Goal: Task Accomplishment & Management: Manage account settings

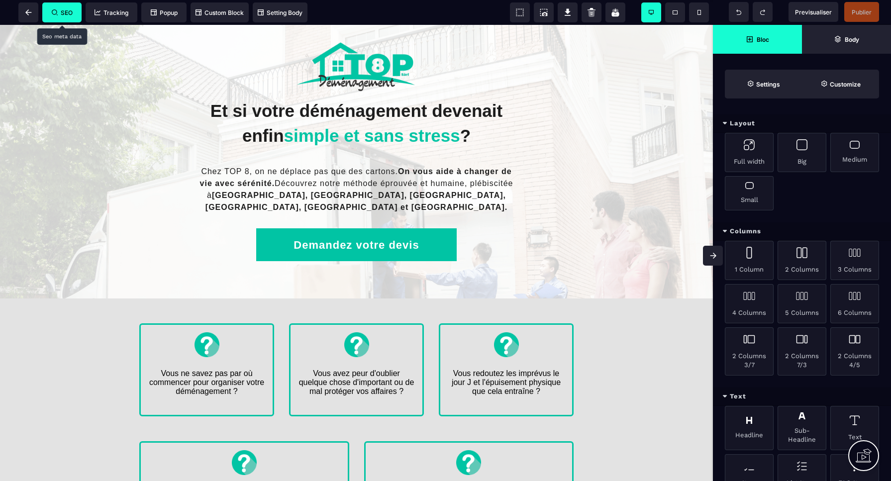
click at [68, 17] on span "SEO" at bounding box center [61, 12] width 39 height 20
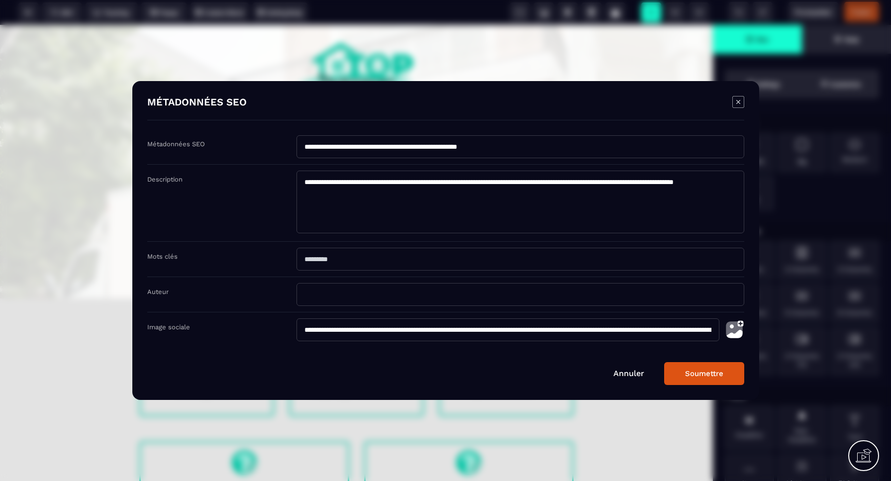
click at [623, 374] on link "Annuler" at bounding box center [628, 372] width 31 height 9
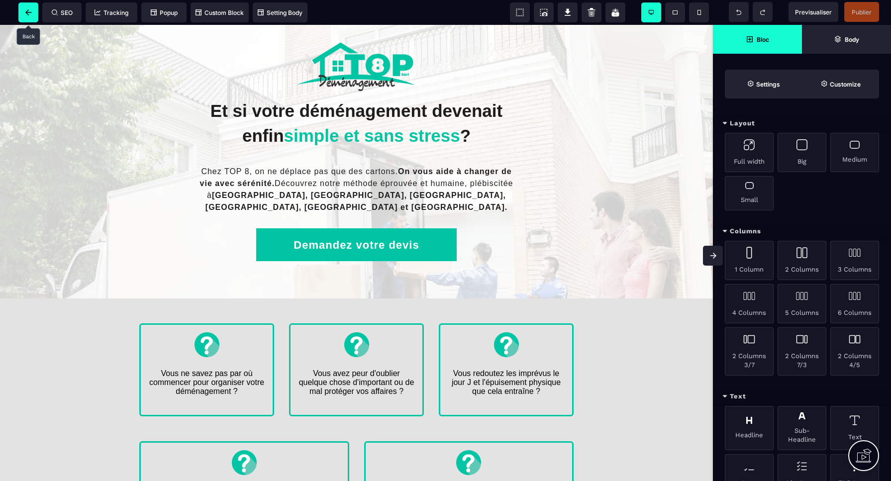
click at [31, 11] on icon at bounding box center [28, 12] width 6 height 6
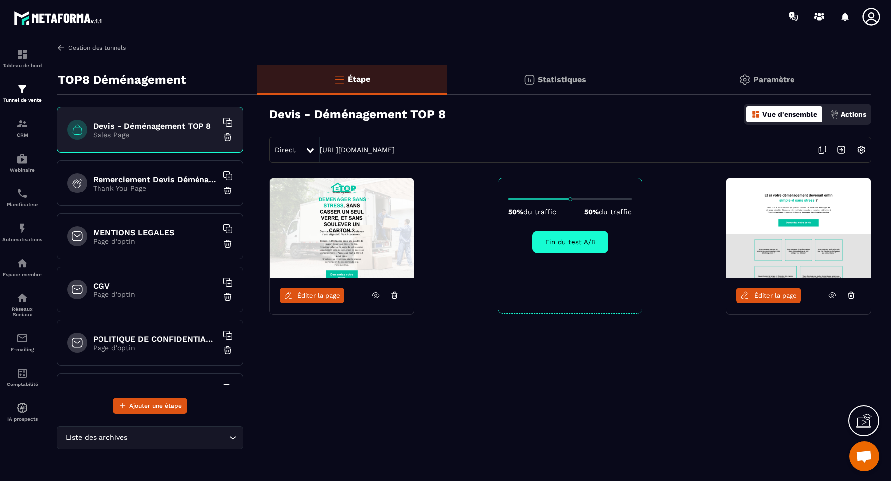
click at [62, 47] on img at bounding box center [61, 47] width 9 height 9
click at [61, 48] on img at bounding box center [61, 47] width 9 height 9
click at [91, 47] on link "Gestion des tunnels" at bounding box center [91, 47] width 69 height 9
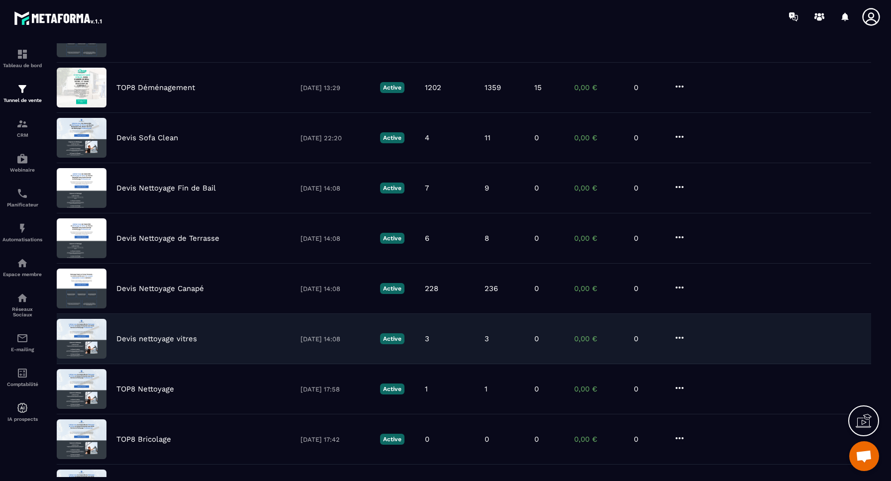
scroll to position [119, 0]
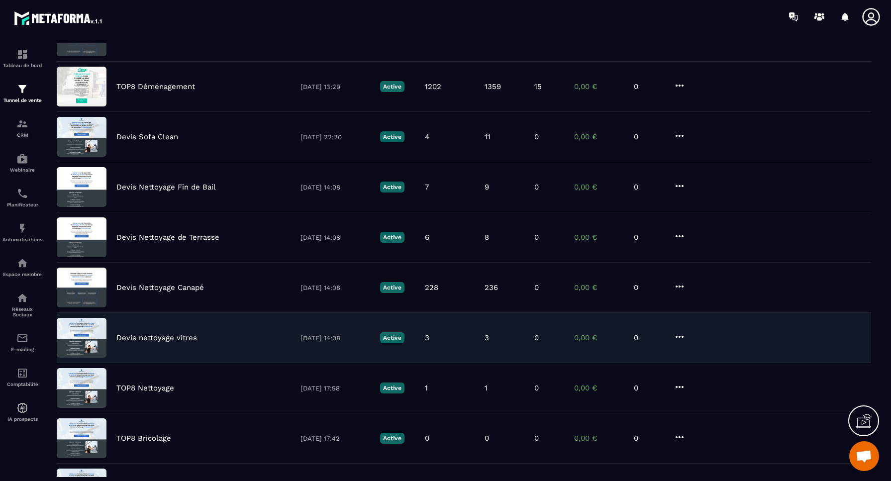
click at [162, 338] on p "Devis nettoyage vitres" at bounding box center [156, 337] width 81 height 9
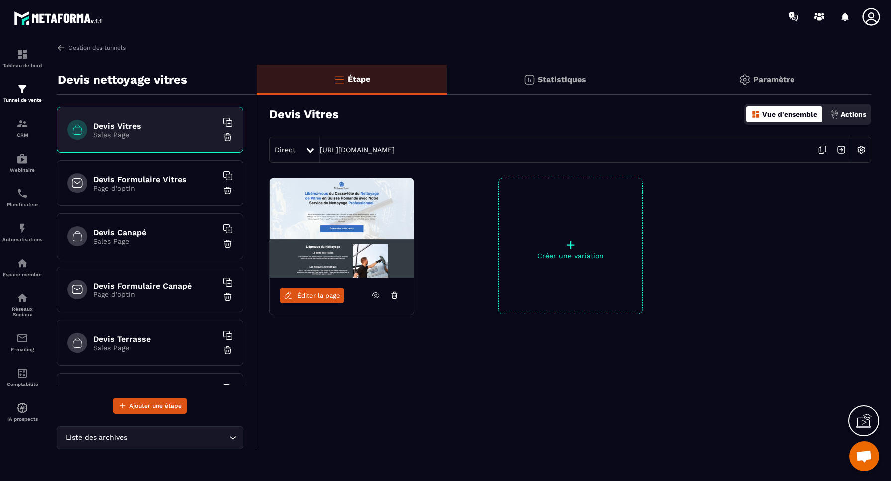
click at [863, 150] on img at bounding box center [860, 149] width 19 height 19
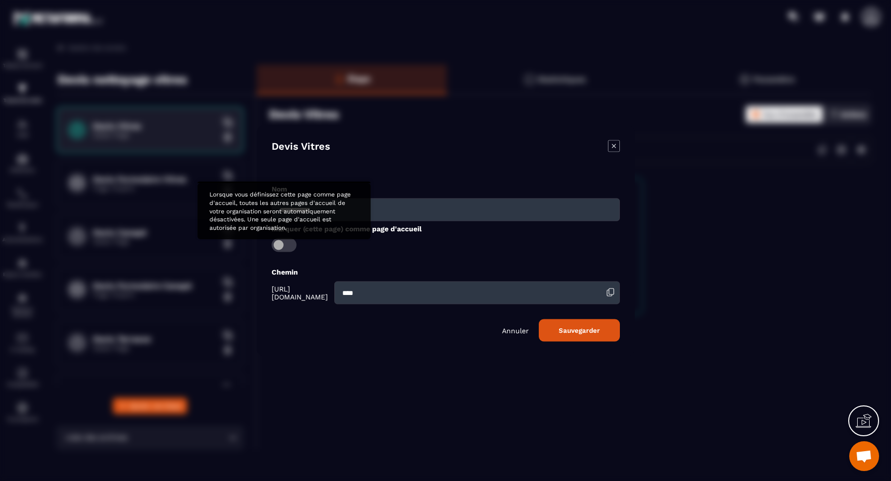
click at [281, 242] on span "Modal window" at bounding box center [284, 245] width 25 height 14
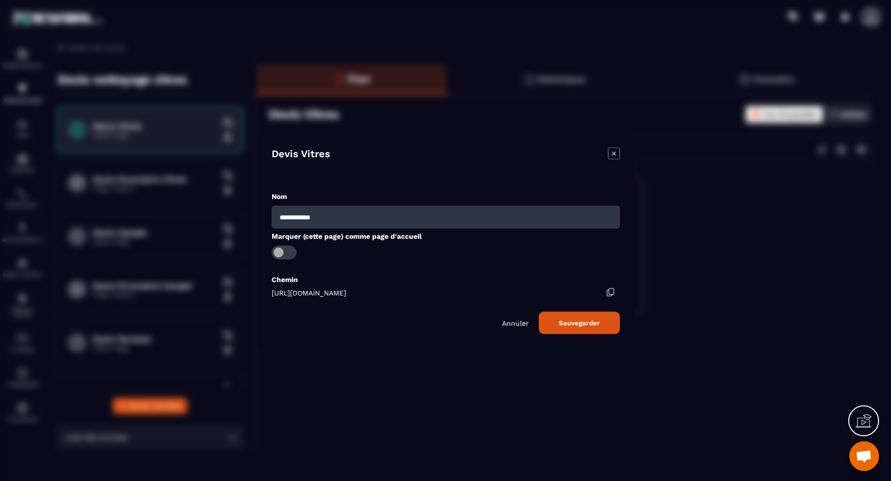
click at [581, 324] on button "Sauvegarder" at bounding box center [579, 322] width 81 height 22
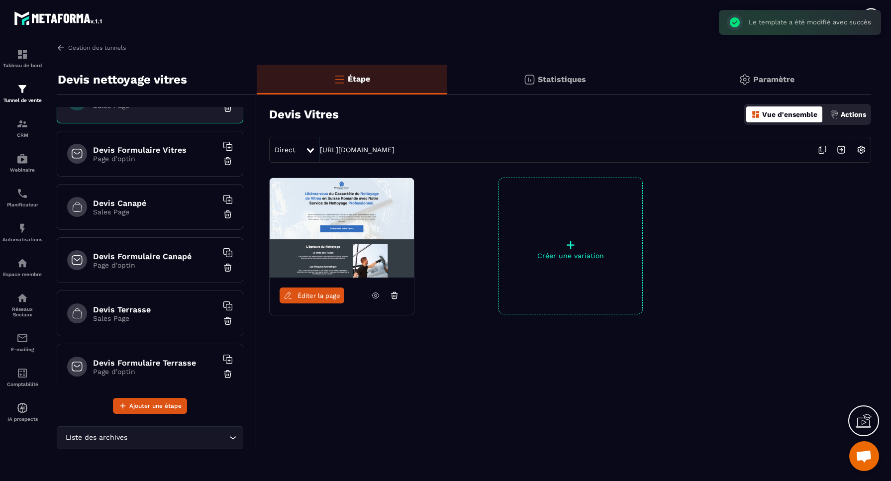
scroll to position [30, 0]
click at [229, 215] on img at bounding box center [228, 214] width 10 height 10
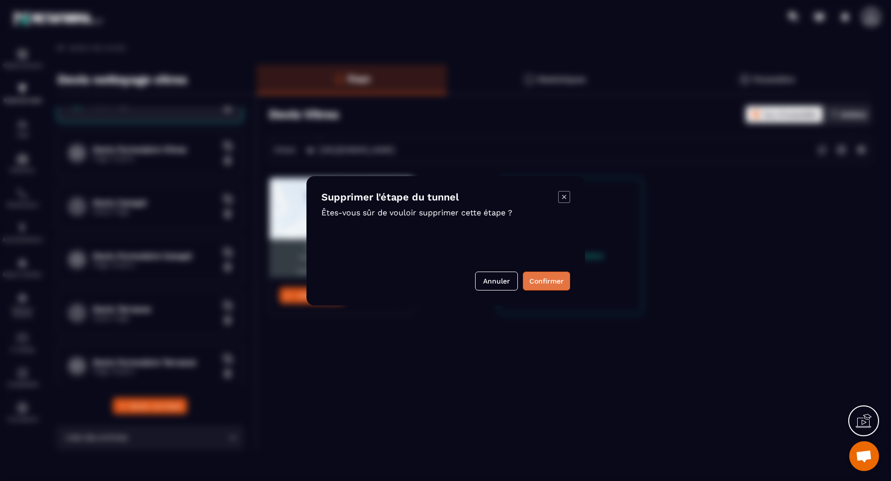
click at [542, 281] on button "Confirmer" at bounding box center [546, 281] width 47 height 19
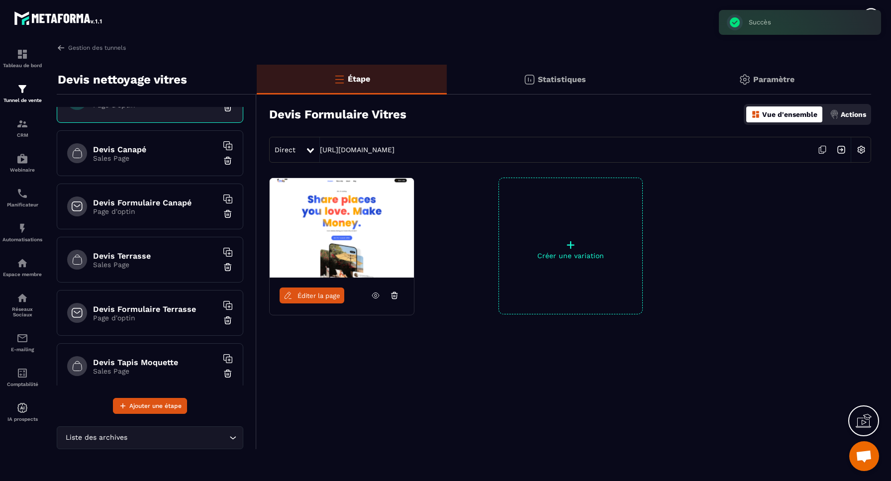
click at [228, 215] on img at bounding box center [228, 214] width 10 height 10
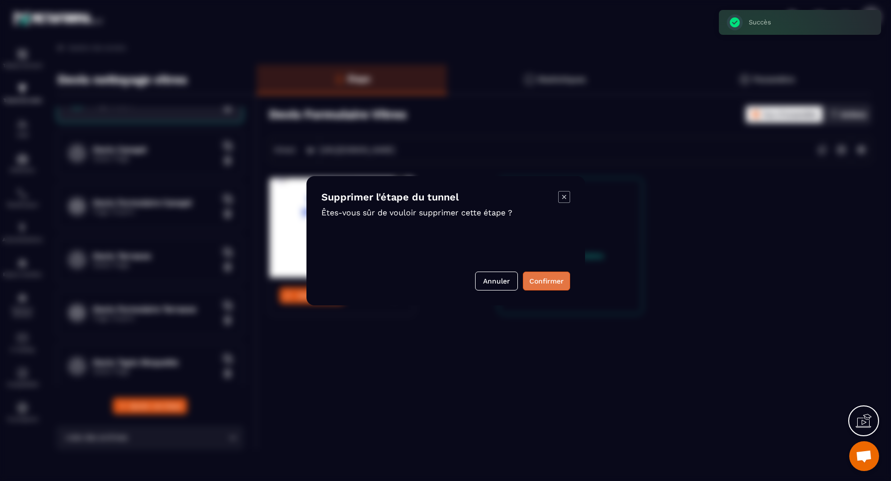
click at [547, 282] on button "Confirmer" at bounding box center [546, 281] width 47 height 19
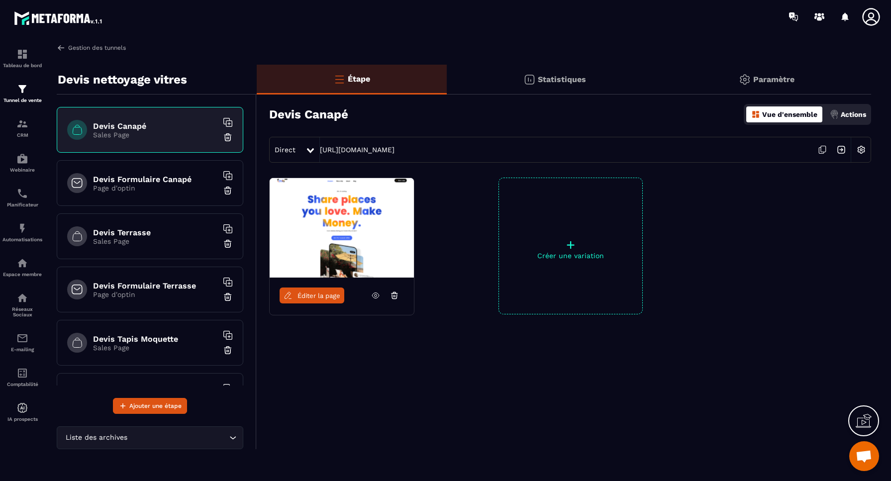
click at [60, 47] on img at bounding box center [61, 47] width 9 height 9
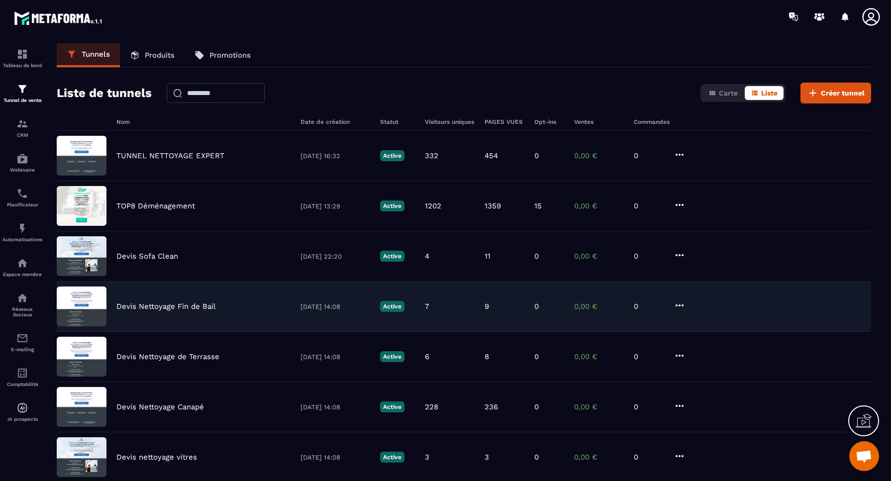
click at [161, 308] on p "Devis Nettoyage Fin de Bail" at bounding box center [165, 306] width 99 height 9
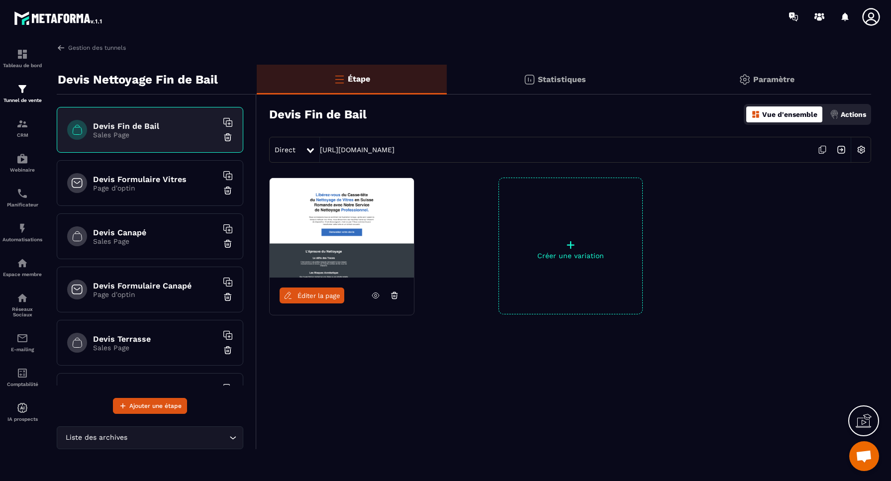
click at [152, 191] on p "Page d'optin" at bounding box center [155, 188] width 124 height 8
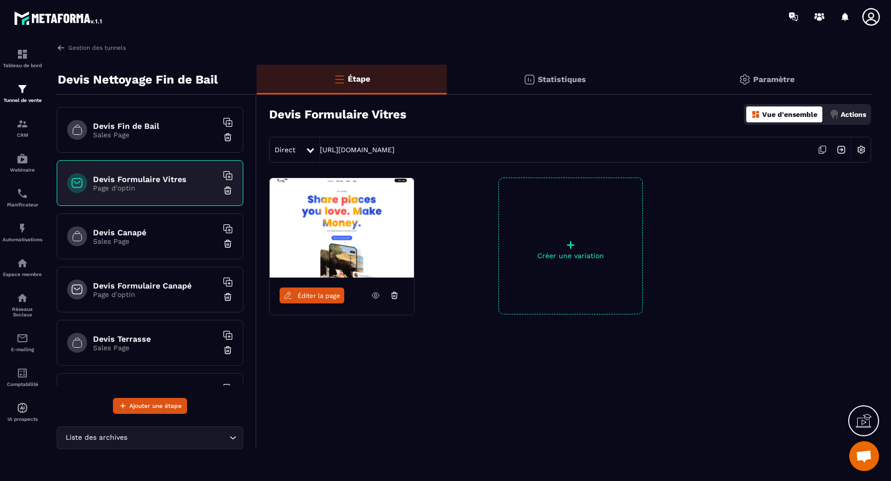
click at [172, 127] on h6 "Devis Fin de Bail" at bounding box center [155, 125] width 124 height 9
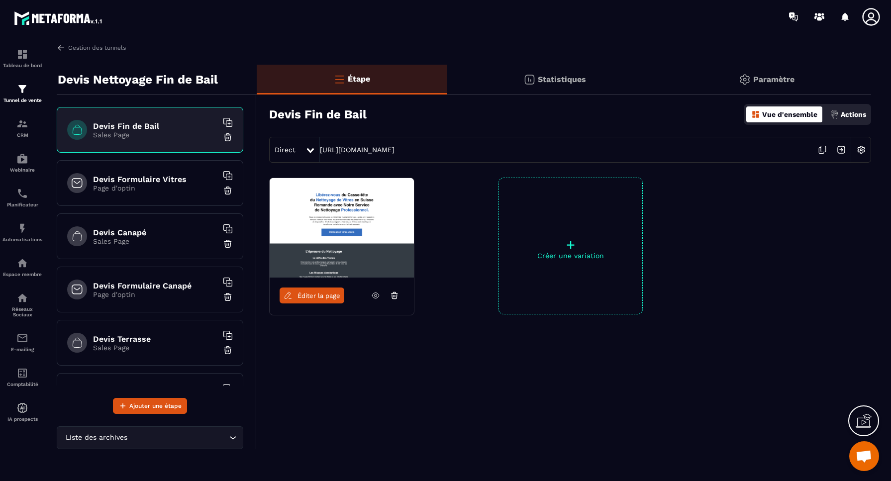
click at [172, 190] on p "Page d'optin" at bounding box center [155, 188] width 124 height 8
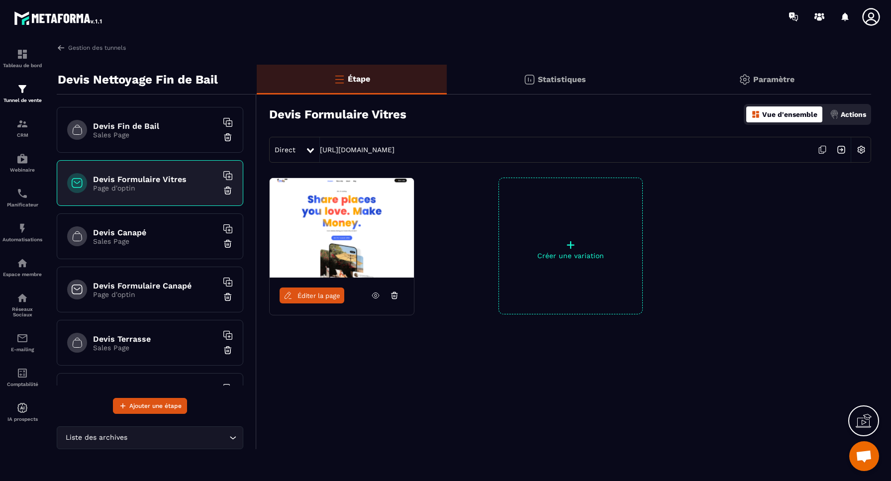
click at [228, 190] on img at bounding box center [228, 190] width 10 height 10
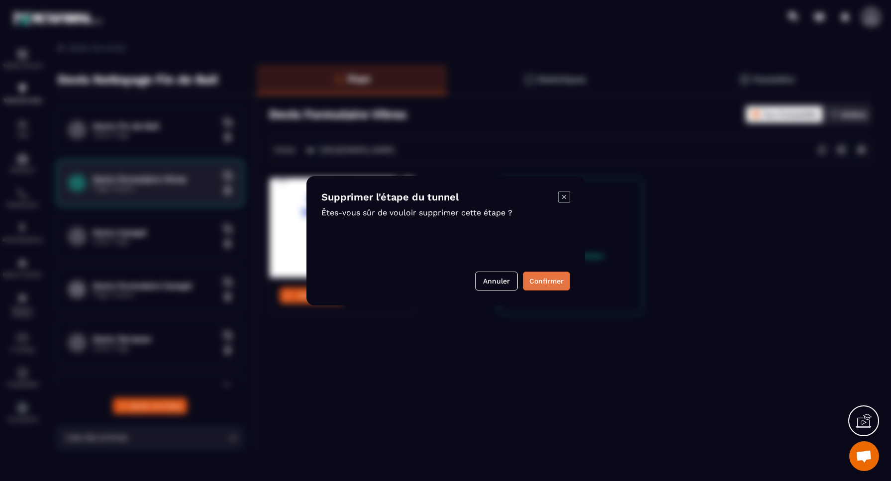
click at [544, 282] on button "Confirmer" at bounding box center [546, 281] width 47 height 19
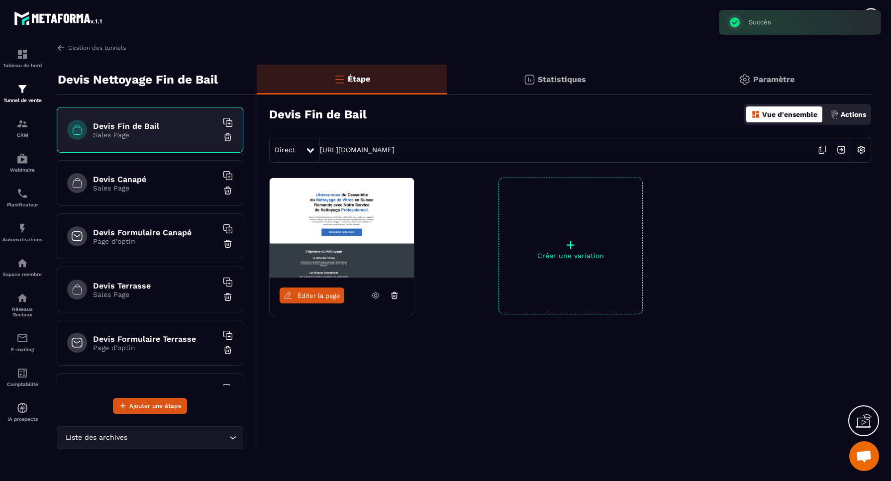
click at [177, 183] on h6 "Devis Canapé" at bounding box center [155, 179] width 124 height 9
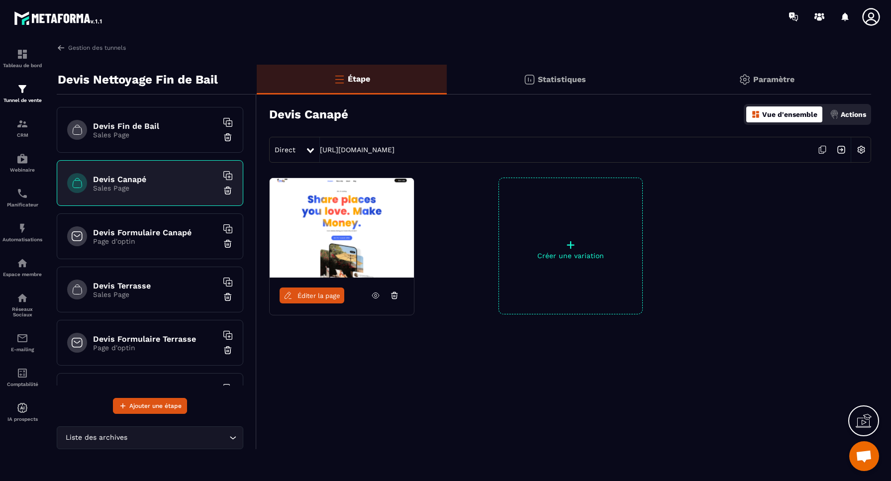
click at [229, 191] on img at bounding box center [228, 190] width 10 height 10
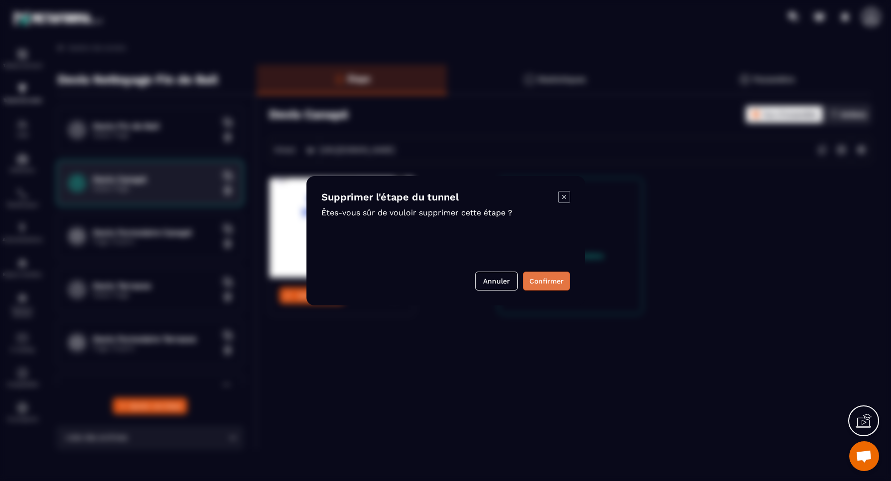
click at [554, 281] on button "Confirmer" at bounding box center [546, 281] width 47 height 19
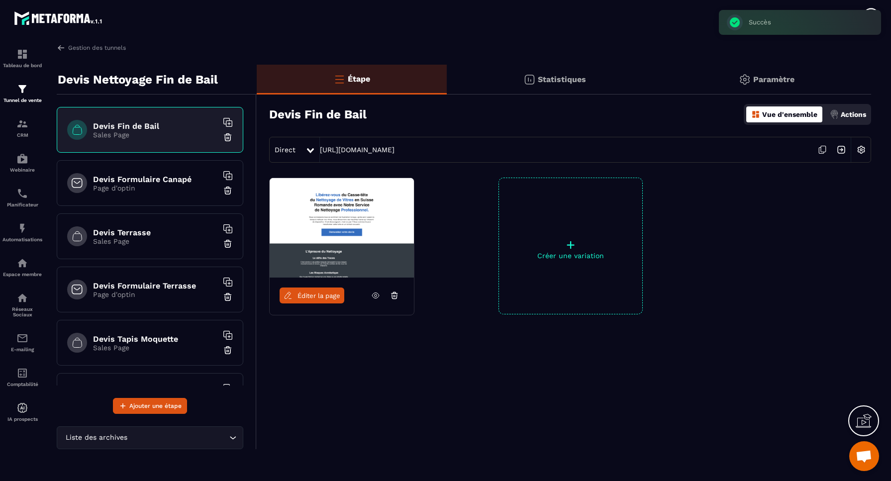
click at [160, 191] on p "Page d'optin" at bounding box center [155, 188] width 124 height 8
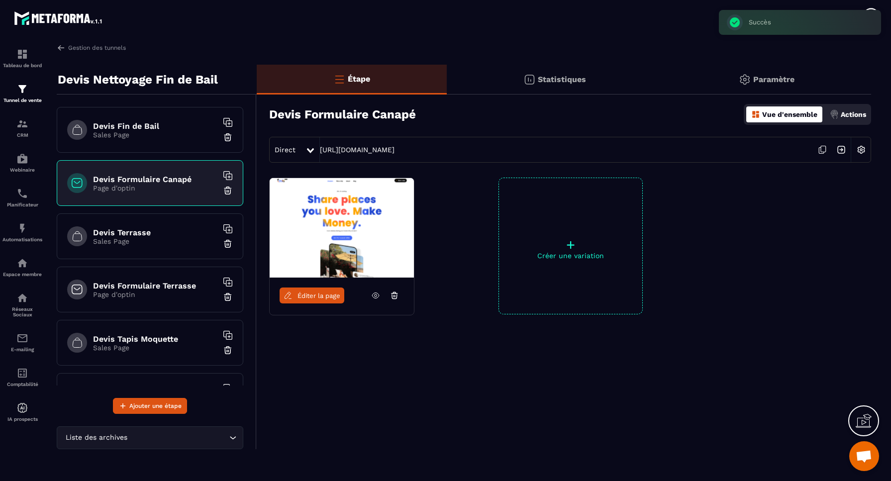
click at [227, 190] on img at bounding box center [228, 190] width 10 height 10
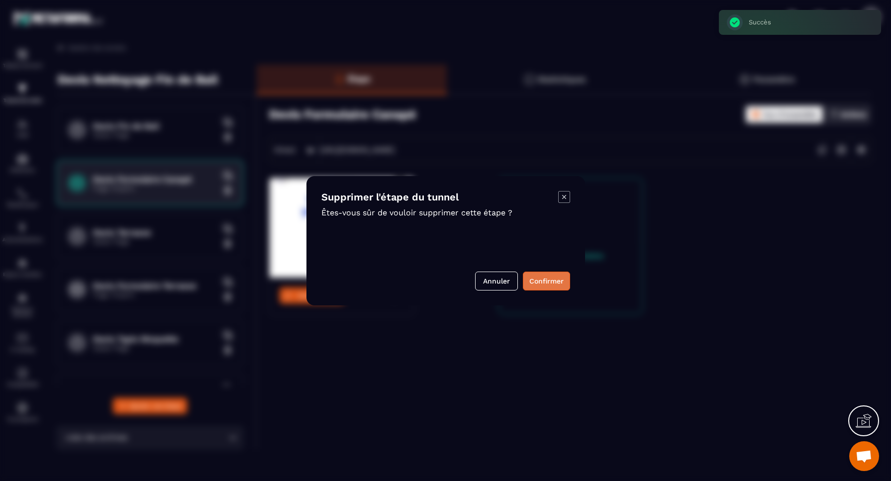
click at [546, 280] on button "Confirmer" at bounding box center [546, 281] width 47 height 19
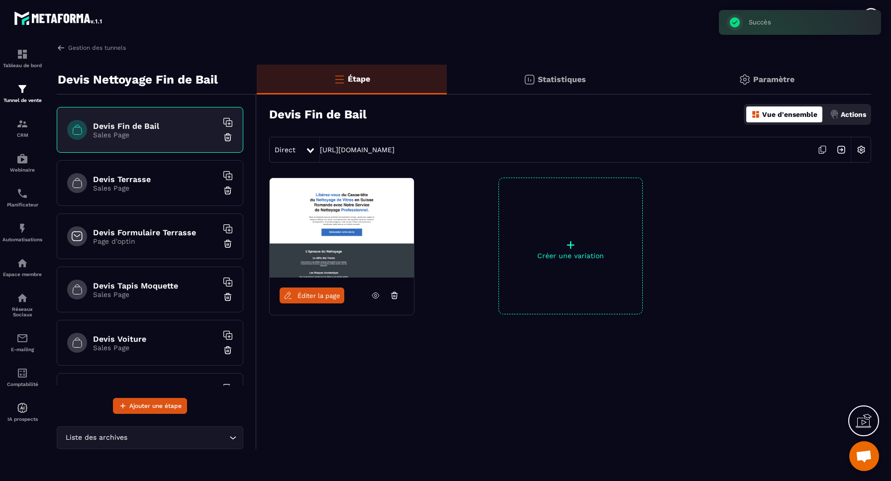
click at [162, 191] on p "Sales Page" at bounding box center [155, 188] width 124 height 8
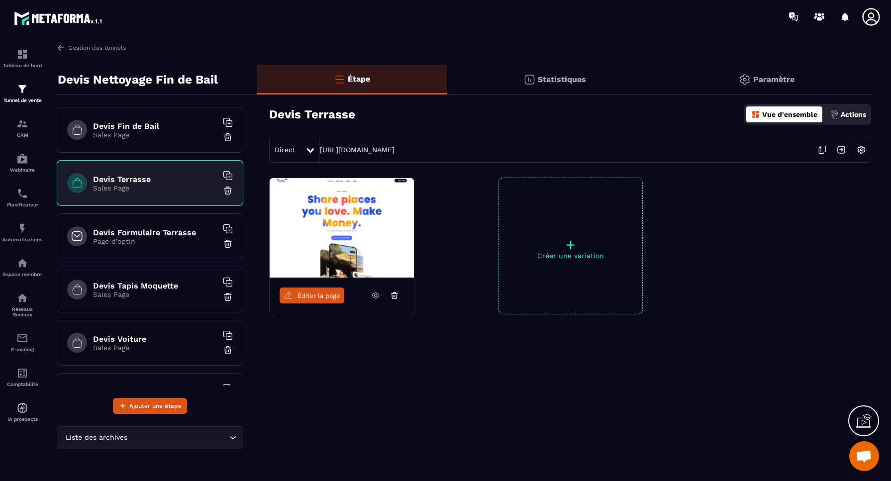
click at [228, 190] on img at bounding box center [228, 190] width 10 height 10
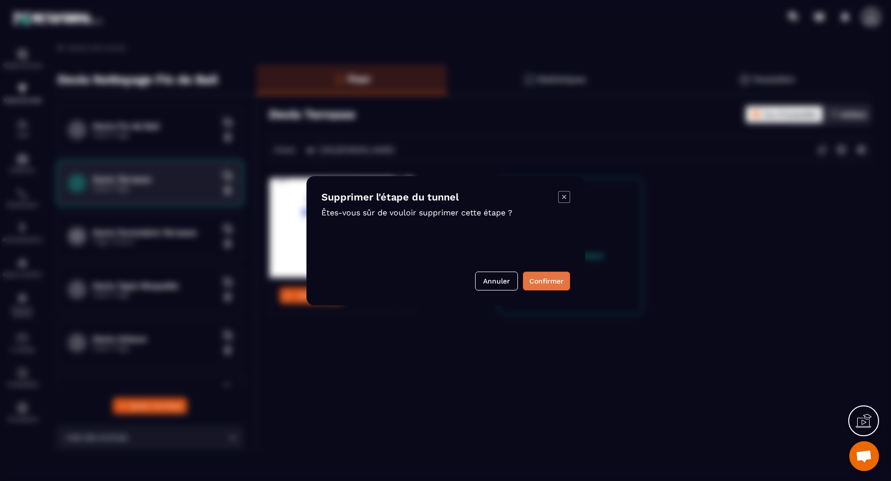
click at [552, 282] on button "Confirmer" at bounding box center [546, 281] width 47 height 19
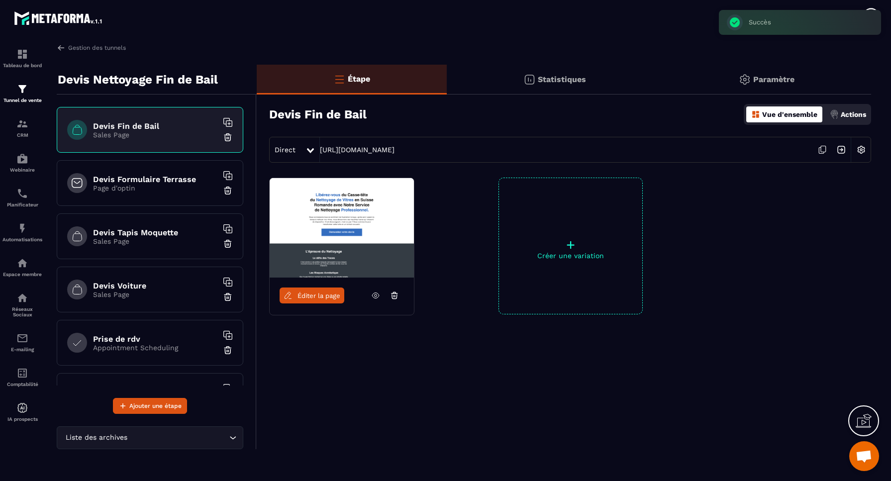
click at [136, 193] on div "Devis Formulaire Terrasse Page d'optin" at bounding box center [150, 183] width 186 height 46
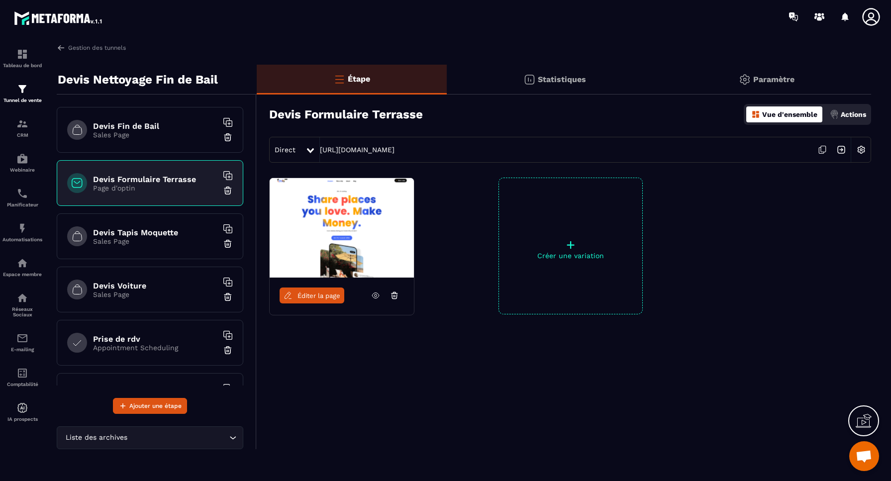
click at [229, 191] on img at bounding box center [228, 190] width 10 height 10
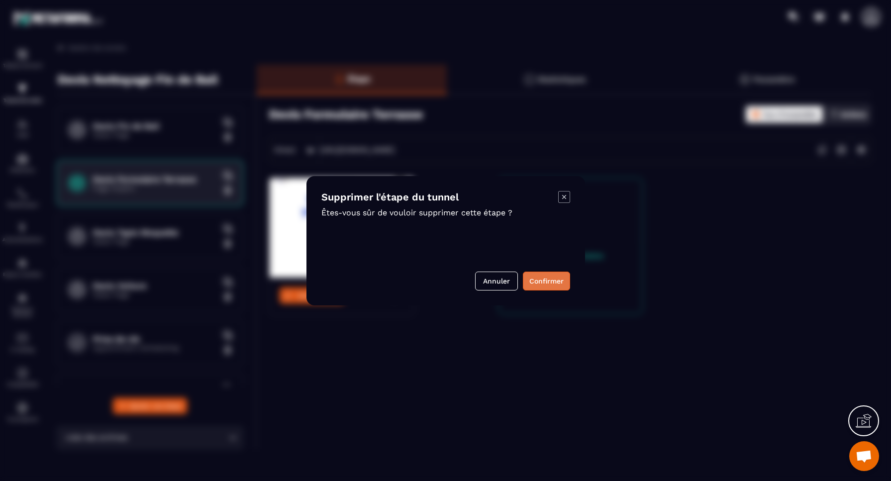
click at [553, 279] on button "Confirmer" at bounding box center [546, 281] width 47 height 19
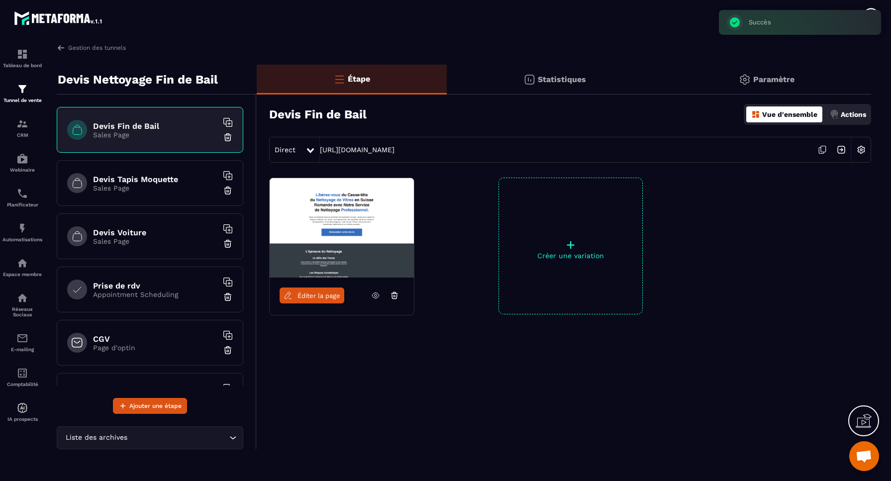
click at [167, 195] on div "Devis Tapis Moquette Sales Page" at bounding box center [150, 183] width 186 height 46
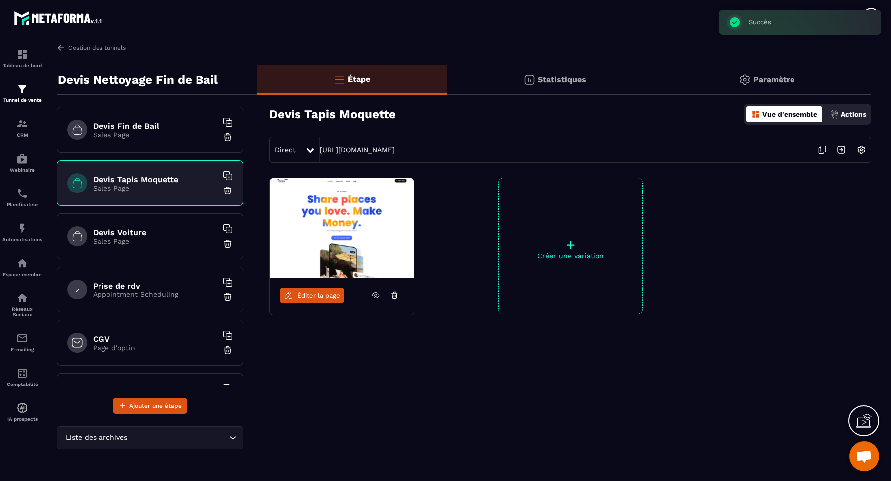
click at [228, 190] on img at bounding box center [228, 190] width 10 height 10
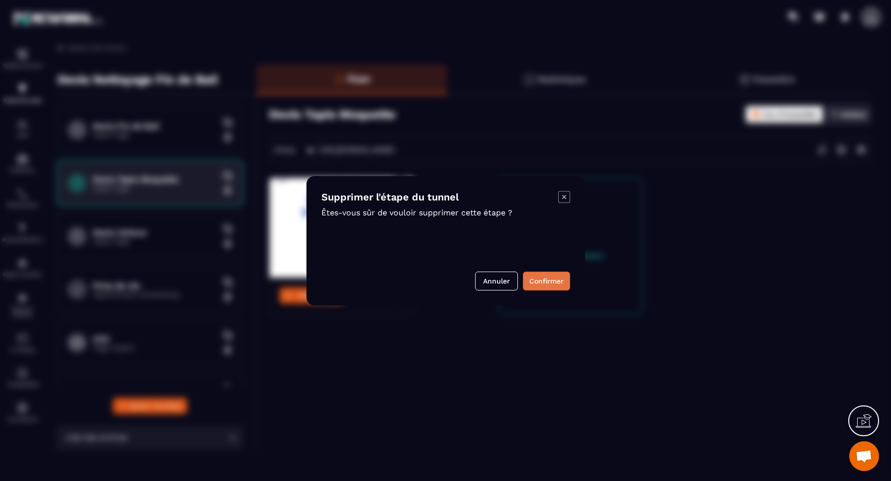
click at [535, 279] on button "Confirmer" at bounding box center [546, 281] width 47 height 19
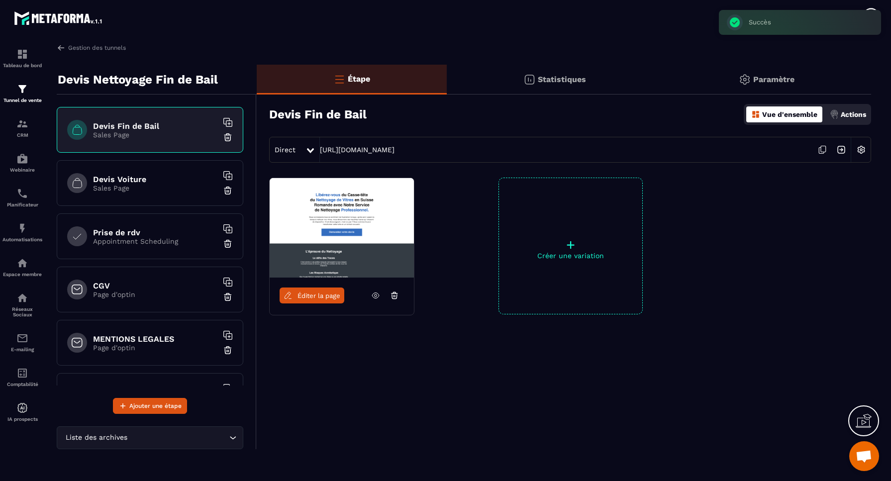
click at [142, 186] on p "Sales Page" at bounding box center [155, 188] width 124 height 8
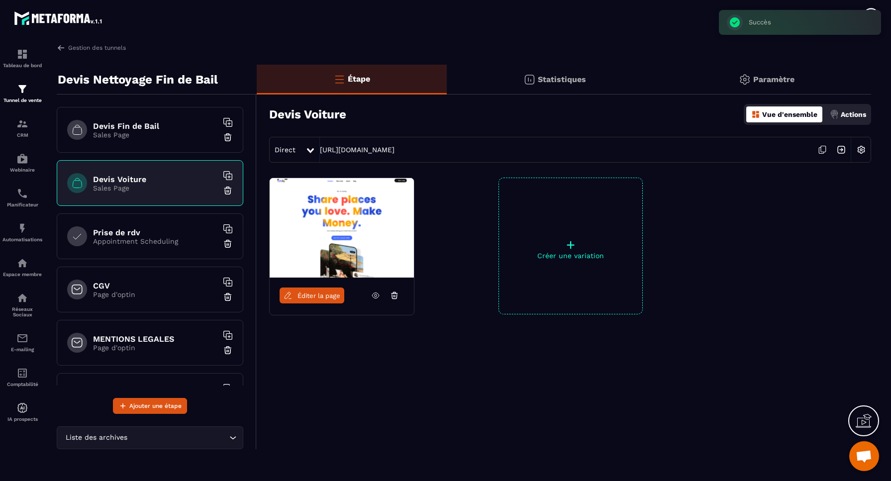
click at [229, 190] on img at bounding box center [228, 190] width 10 height 10
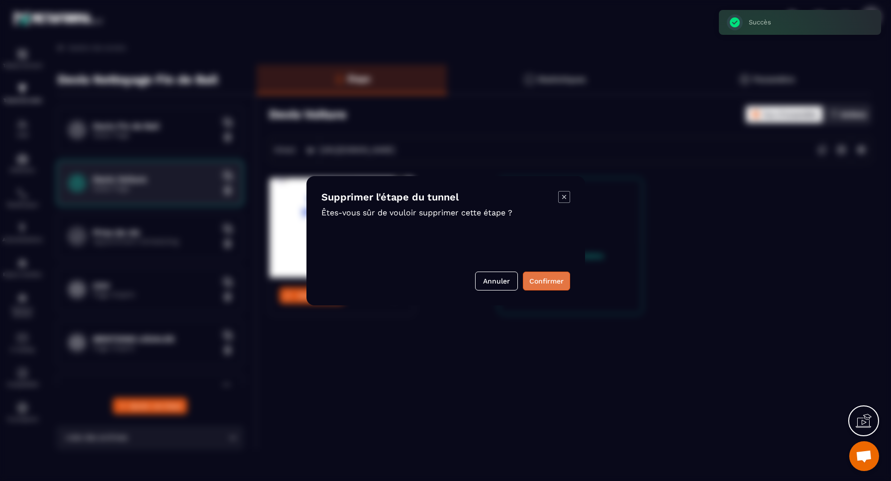
click at [535, 278] on button "Confirmer" at bounding box center [546, 281] width 47 height 19
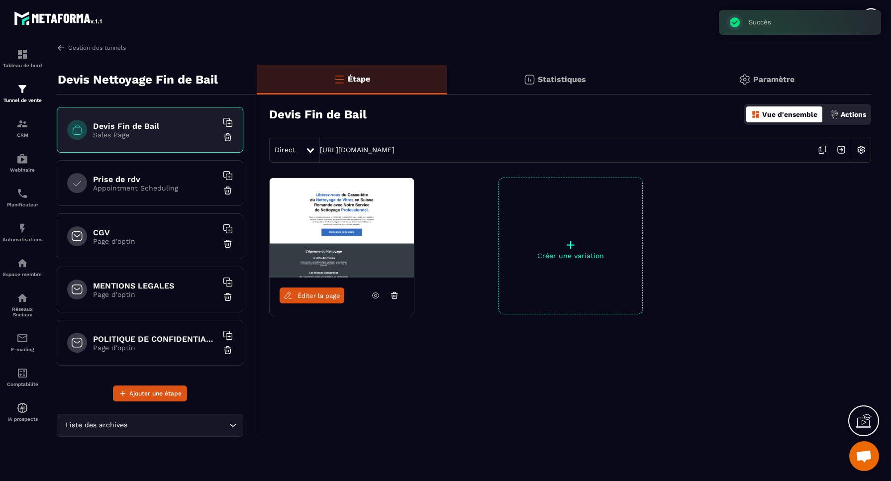
click at [137, 194] on div "Prise de rdv Appointment Scheduling" at bounding box center [150, 183] width 186 height 46
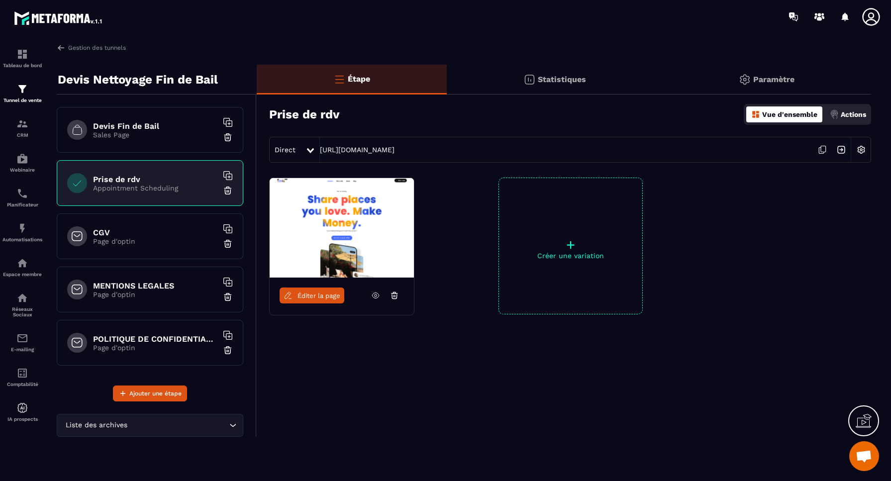
click at [230, 190] on img at bounding box center [228, 190] width 10 height 10
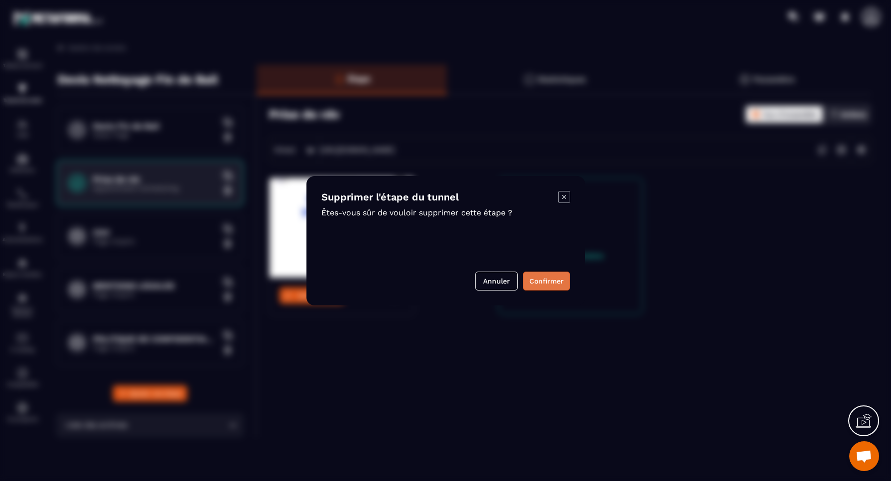
click at [554, 278] on button "Confirmer" at bounding box center [546, 281] width 47 height 19
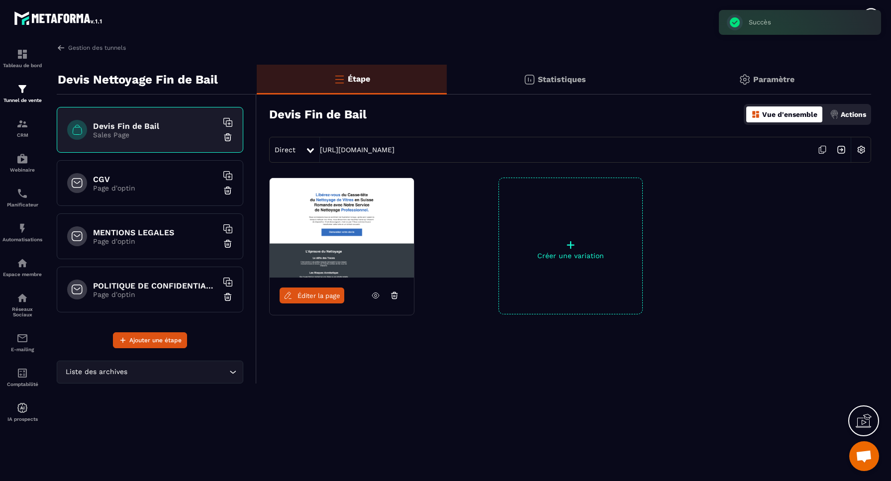
click at [499, 151] on div "Direct [URL][DOMAIN_NAME]" at bounding box center [570, 150] width 602 height 26
click at [862, 150] on img at bounding box center [860, 149] width 19 height 19
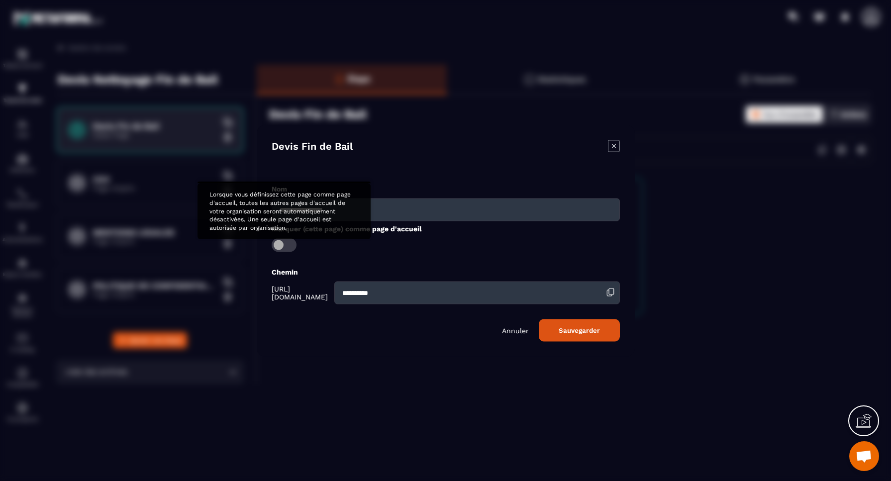
click at [289, 243] on span "Modal window" at bounding box center [284, 245] width 25 height 14
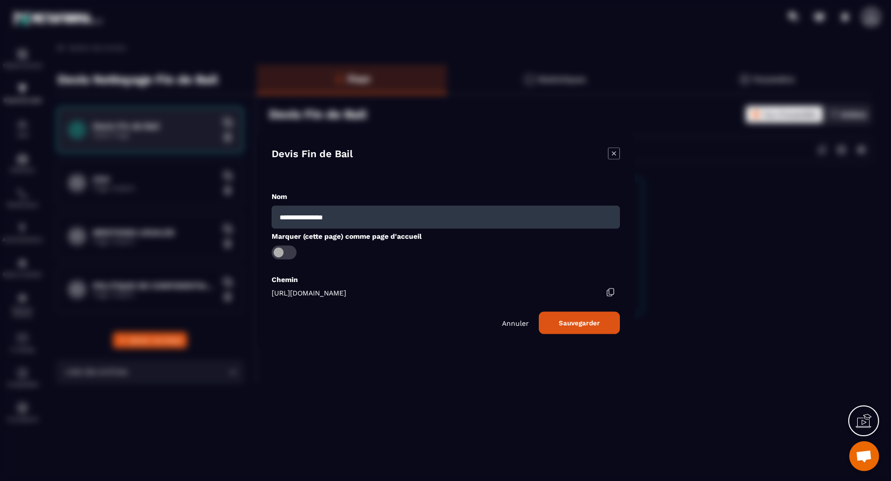
click at [583, 323] on button "Sauvegarder" at bounding box center [579, 322] width 81 height 22
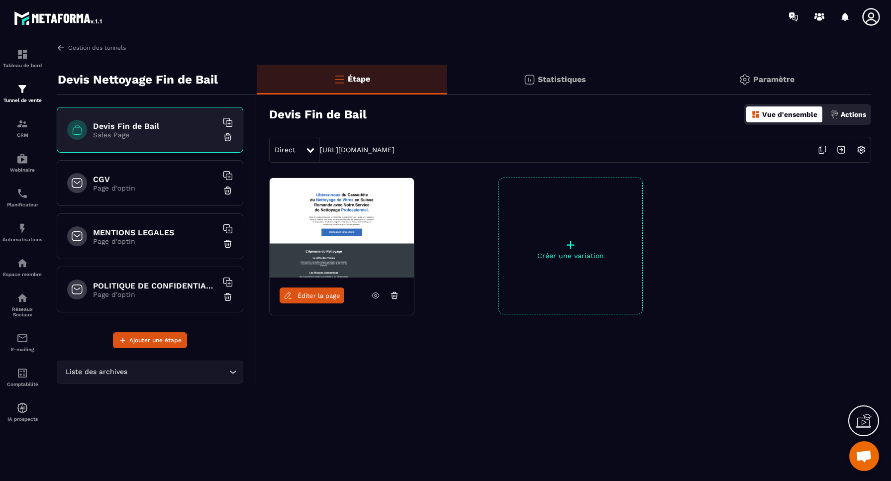
click at [141, 185] on p "Page d'optin" at bounding box center [155, 188] width 124 height 8
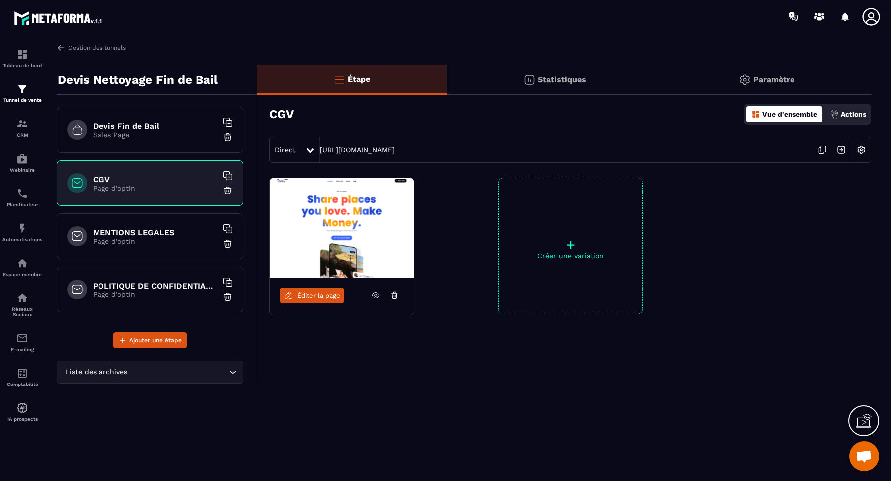
click at [862, 149] on img at bounding box center [860, 149] width 19 height 19
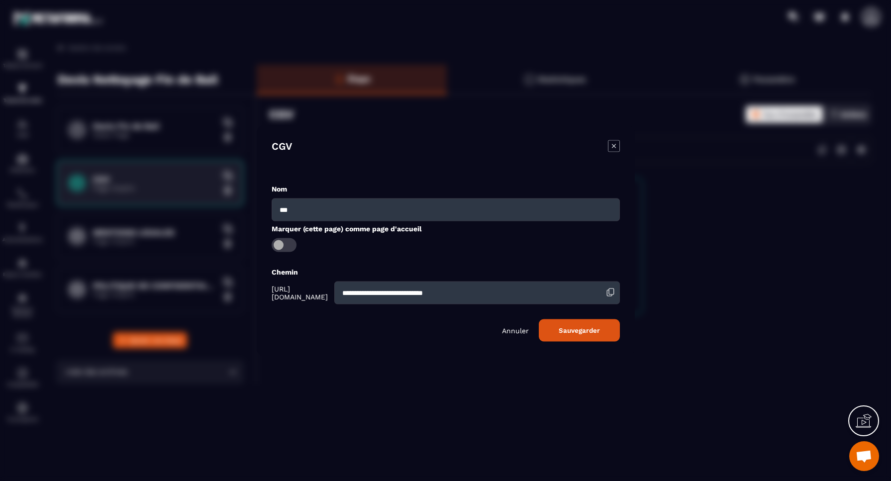
drag, startPoint x: 507, startPoint y: 292, endPoint x: 334, endPoint y: 280, distance: 173.0
click at [334, 280] on div "**********" at bounding box center [446, 285] width 348 height 37
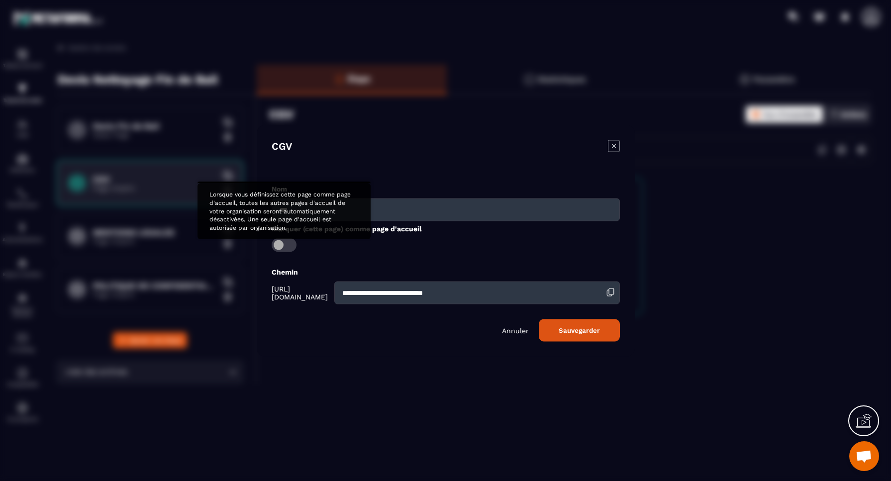
click at [280, 248] on span "Modal window" at bounding box center [284, 245] width 25 height 14
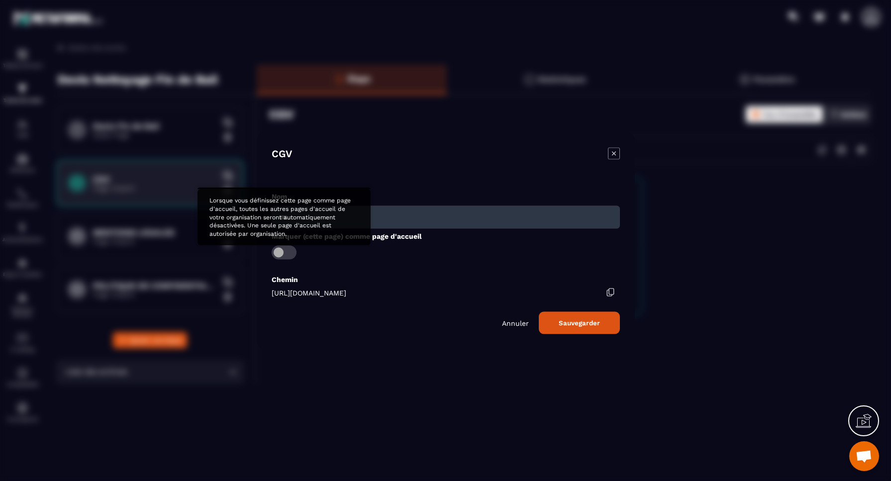
click at [279, 253] on span "Modal window" at bounding box center [284, 252] width 25 height 14
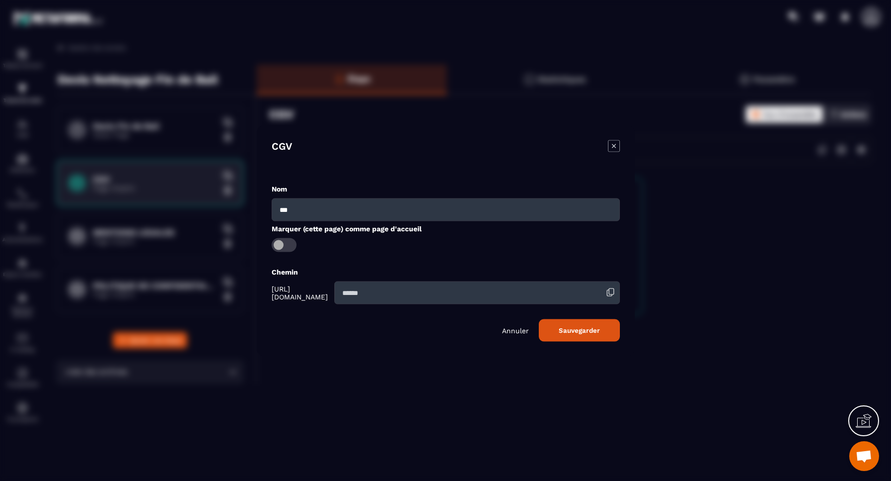
click at [424, 293] on input "Modal window" at bounding box center [476, 292] width 285 height 23
type input "***"
click at [576, 327] on button "Sauvegarder" at bounding box center [579, 330] width 81 height 22
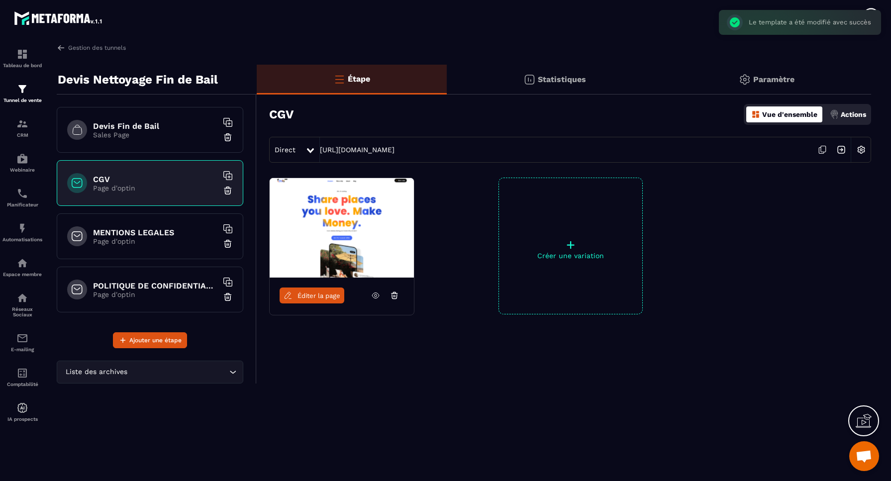
click at [174, 243] on p "Page d'optin" at bounding box center [155, 241] width 124 height 8
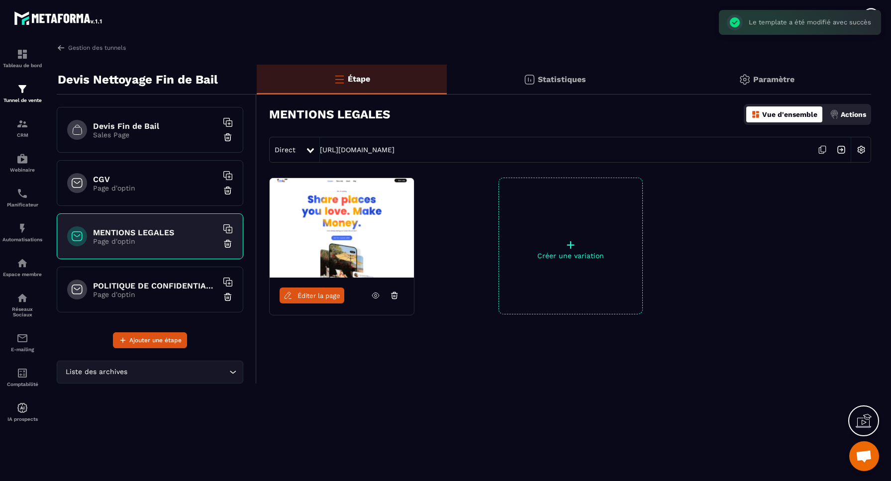
click at [857, 149] on img at bounding box center [860, 149] width 19 height 19
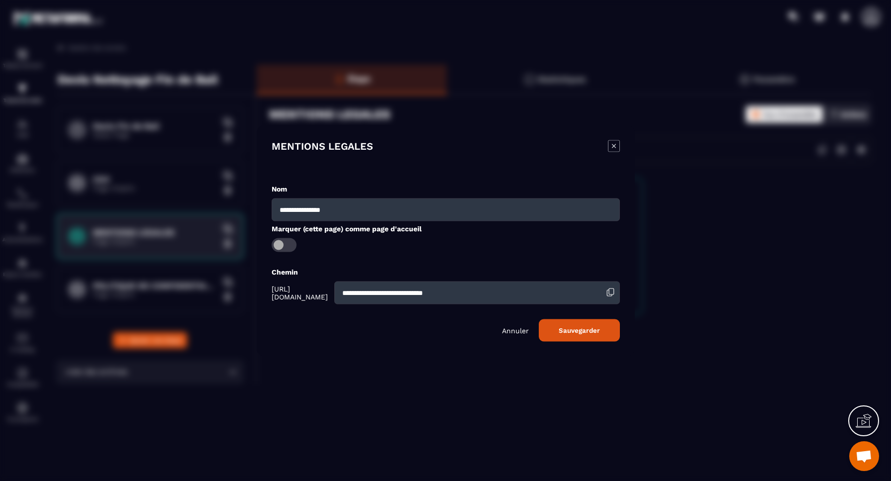
click at [524, 295] on input "**********" at bounding box center [476, 292] width 285 height 23
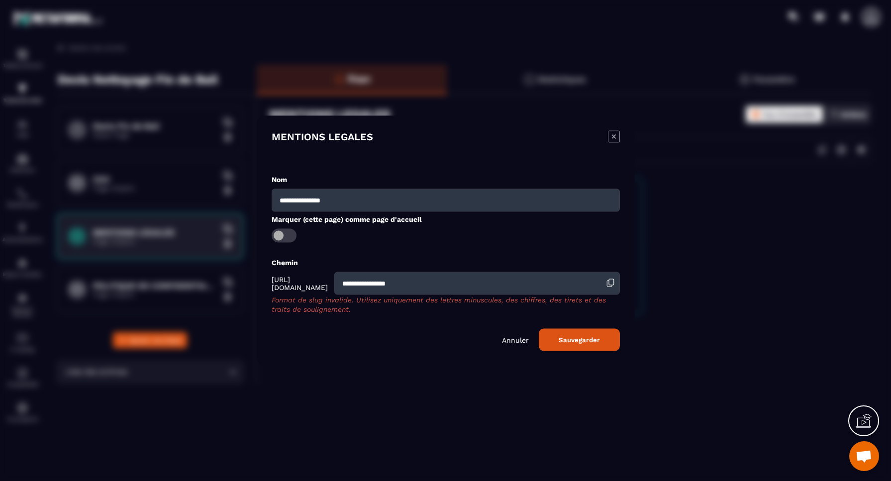
click at [575, 330] on button "Sauvegarder" at bounding box center [579, 339] width 81 height 22
click at [464, 283] on input "**********" at bounding box center [476, 283] width 285 height 23
type input "**********"
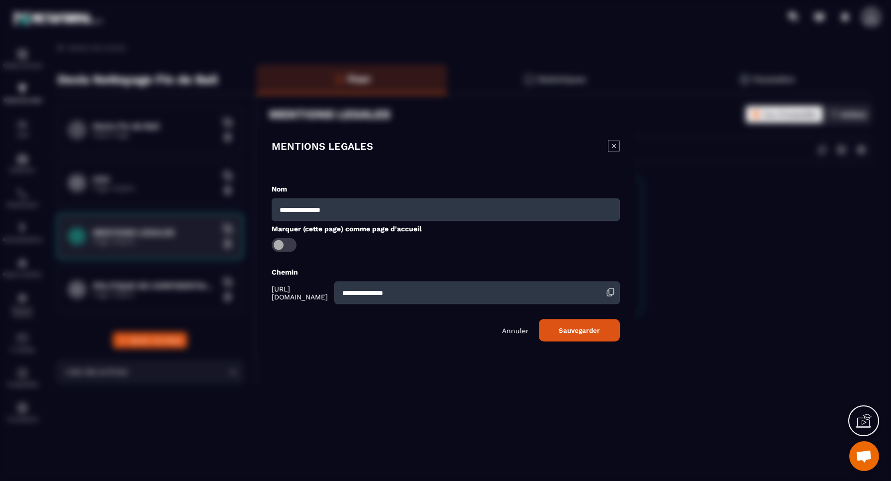
click at [570, 341] on div "**********" at bounding box center [446, 240] width 378 height 231
click at [578, 330] on button "Sauvegarder" at bounding box center [579, 330] width 81 height 22
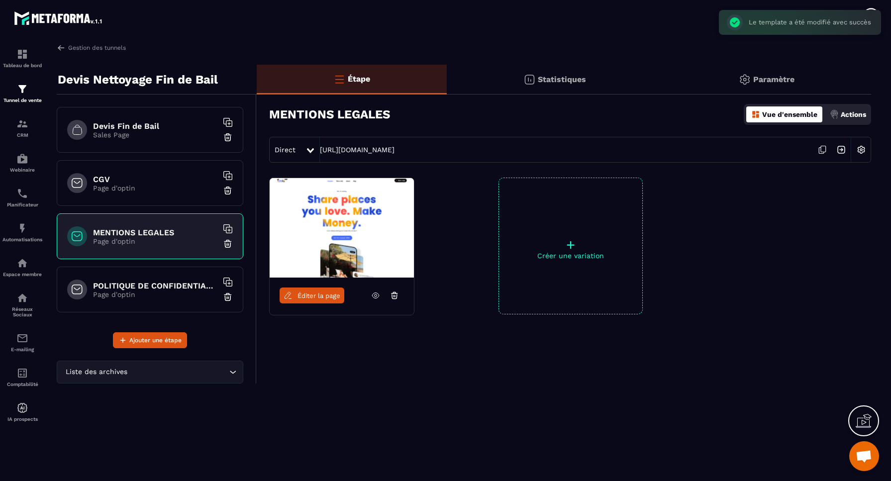
click at [167, 291] on p "Page d'optin" at bounding box center [155, 294] width 124 height 8
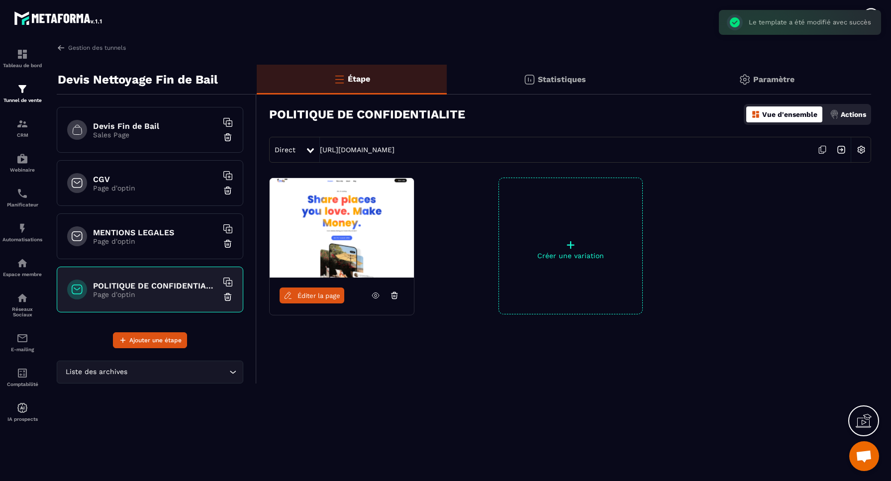
click at [862, 149] on img at bounding box center [860, 149] width 19 height 19
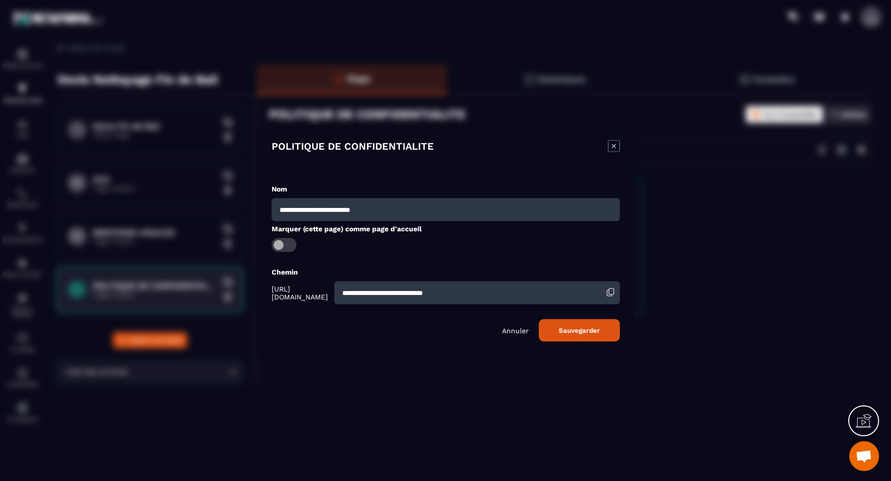
click at [510, 292] on input "**********" at bounding box center [476, 292] width 285 height 23
click at [406, 294] on input "**********" at bounding box center [476, 292] width 285 height 23
click at [471, 292] on input "**********" at bounding box center [476, 292] width 285 height 23
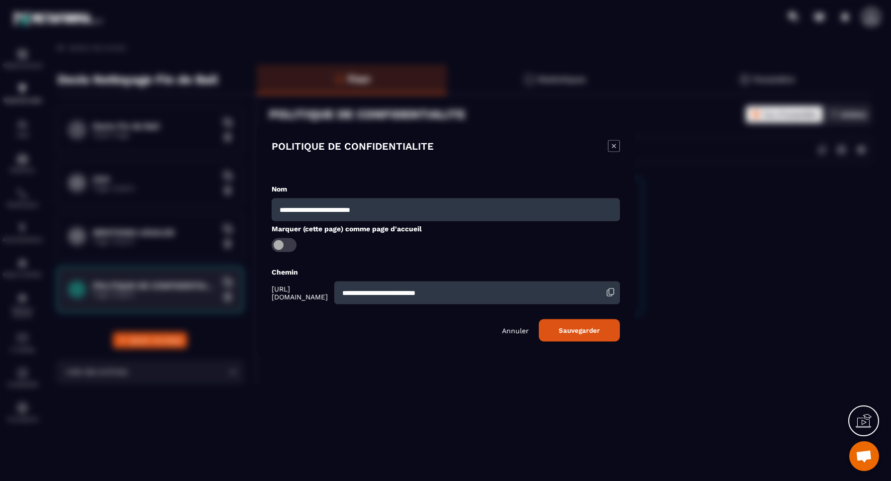
type input "**********"
click at [582, 330] on button "Sauvegarder" at bounding box center [579, 330] width 81 height 22
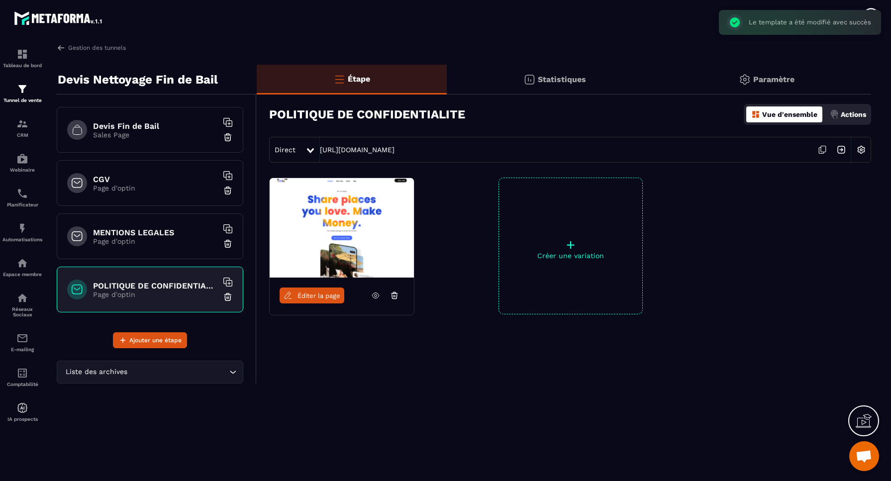
click at [862, 150] on img at bounding box center [860, 149] width 19 height 19
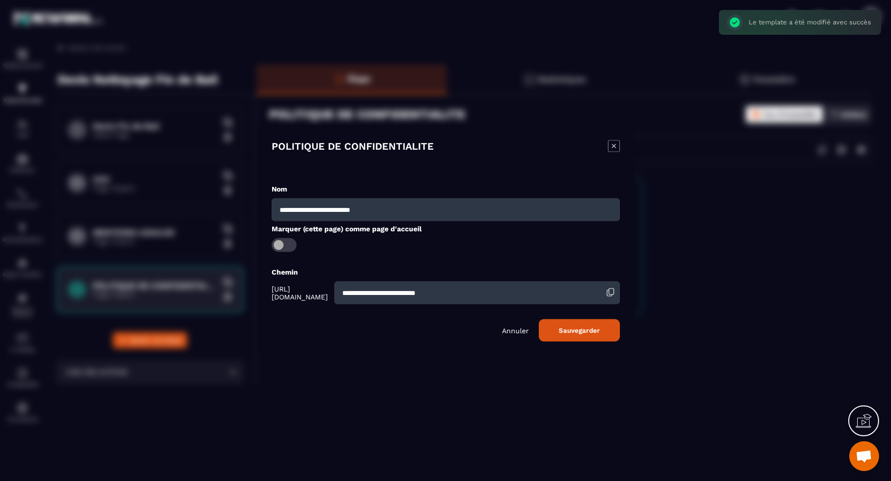
click at [508, 294] on input "**********" at bounding box center [476, 292] width 285 height 23
type input "**********"
click at [583, 330] on button "Sauvegarder" at bounding box center [579, 330] width 81 height 22
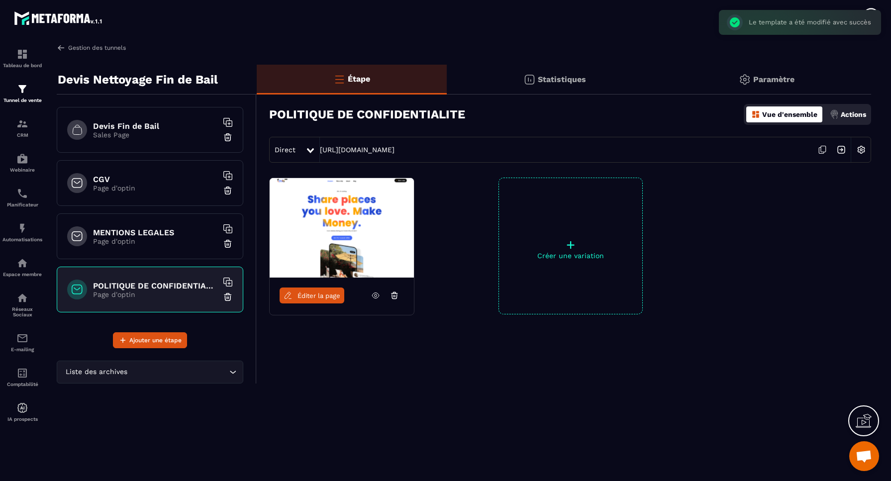
click at [85, 47] on link "Gestion des tunnels" at bounding box center [91, 47] width 69 height 9
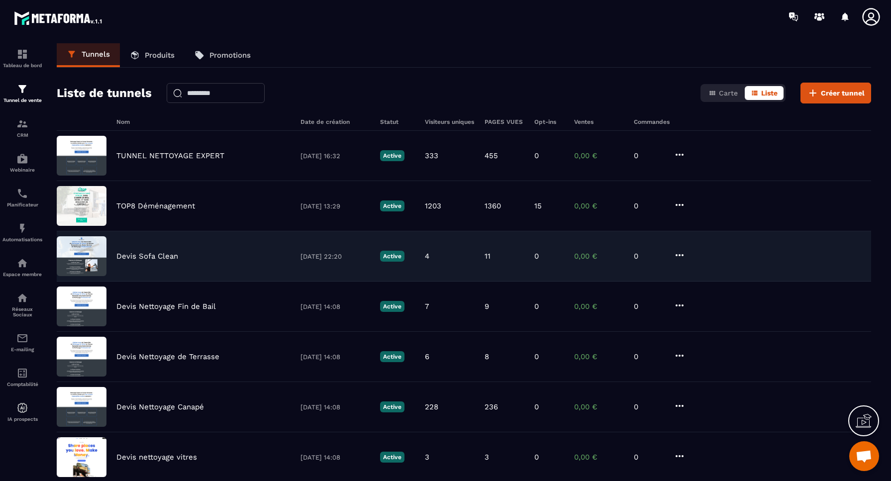
click at [152, 257] on p "Devis Sofa Clean" at bounding box center [147, 256] width 62 height 9
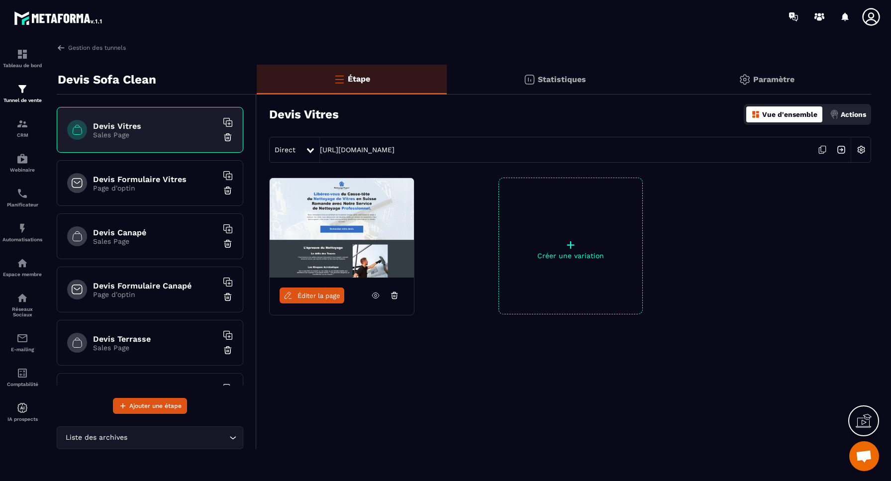
click at [862, 148] on img at bounding box center [860, 149] width 19 height 19
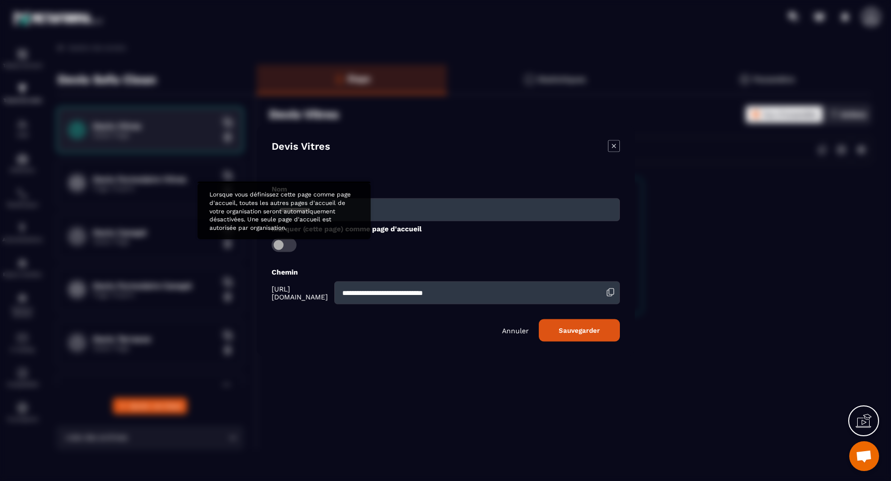
click at [288, 246] on span "Modal window" at bounding box center [284, 245] width 25 height 14
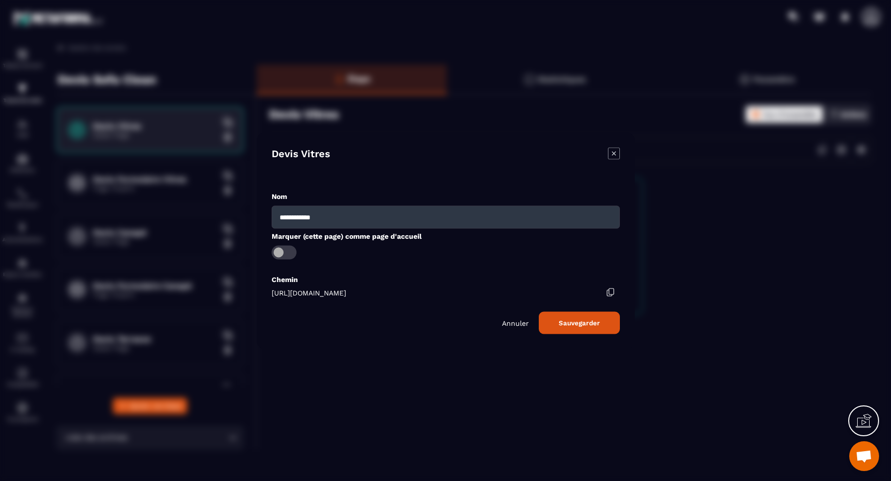
click at [586, 321] on button "Sauvegarder" at bounding box center [579, 322] width 81 height 22
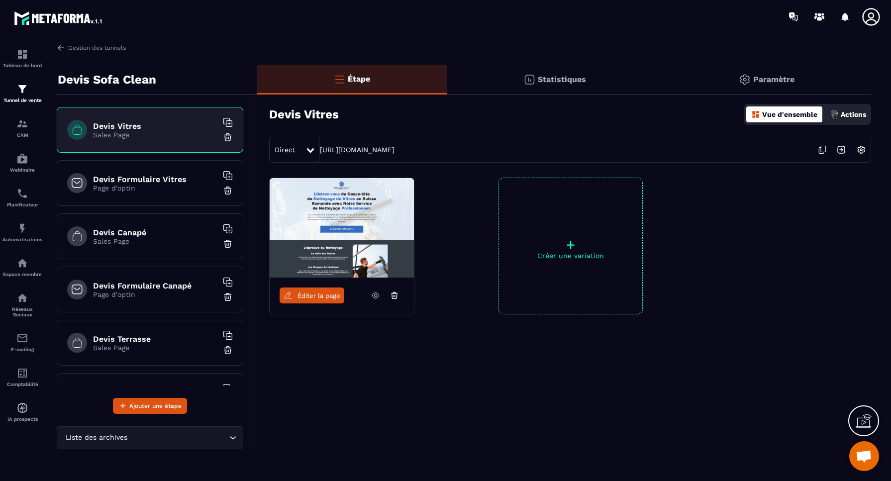
click at [229, 136] on img at bounding box center [228, 137] width 10 height 10
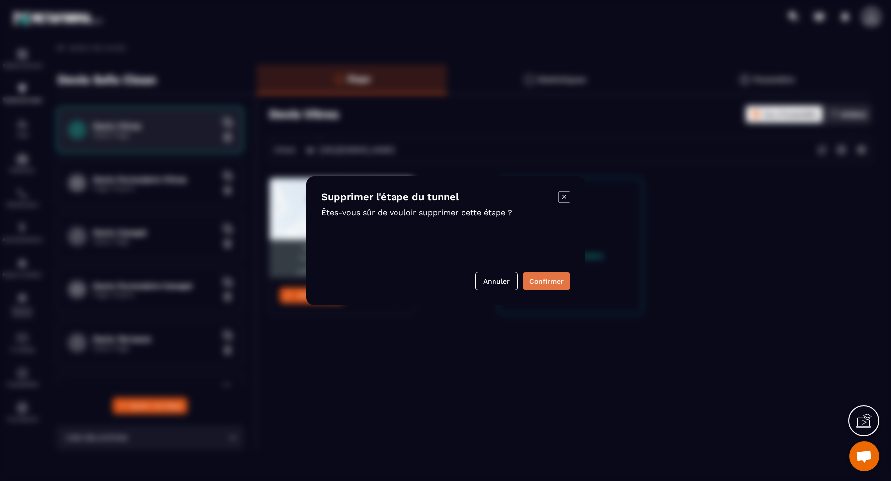
click at [551, 281] on button "Confirmer" at bounding box center [546, 281] width 47 height 19
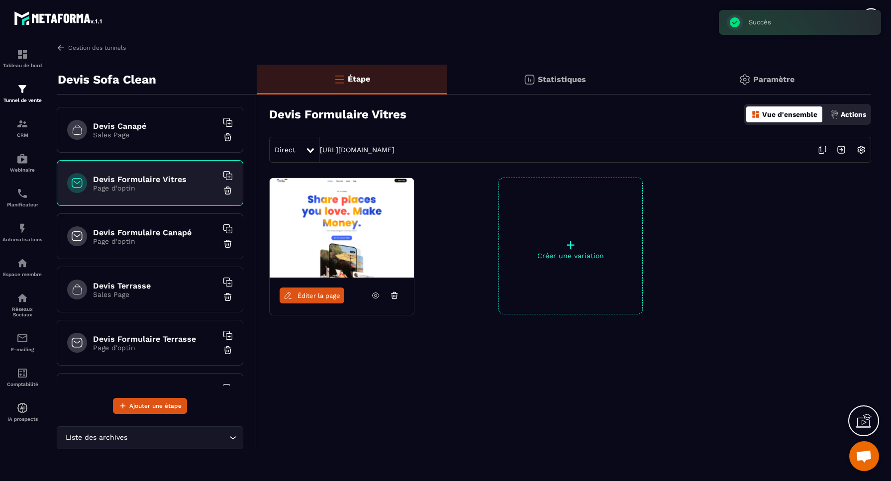
click at [172, 127] on h6 "Devis Canapé" at bounding box center [155, 125] width 124 height 9
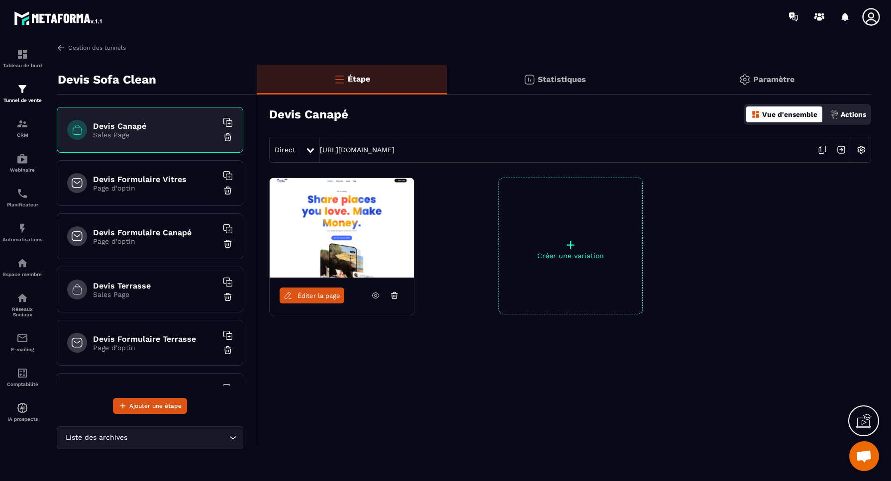
click at [860, 148] on img at bounding box center [860, 149] width 19 height 19
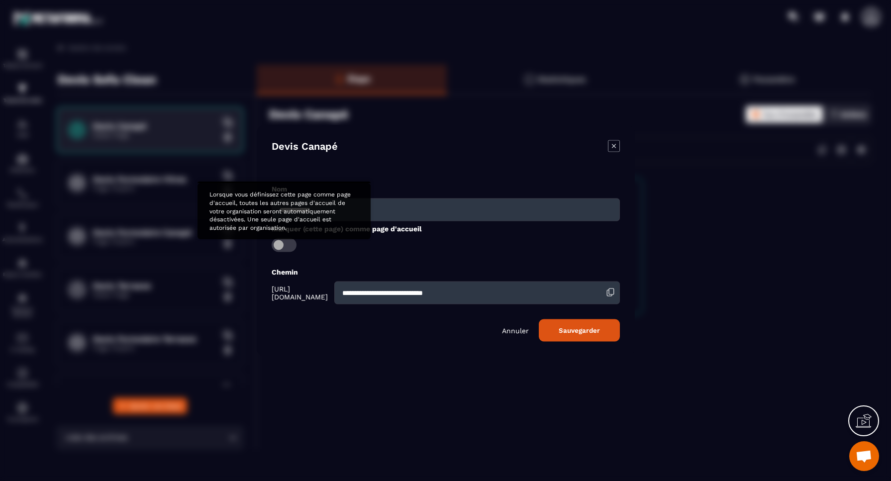
click at [289, 245] on span "Modal window" at bounding box center [284, 245] width 25 height 14
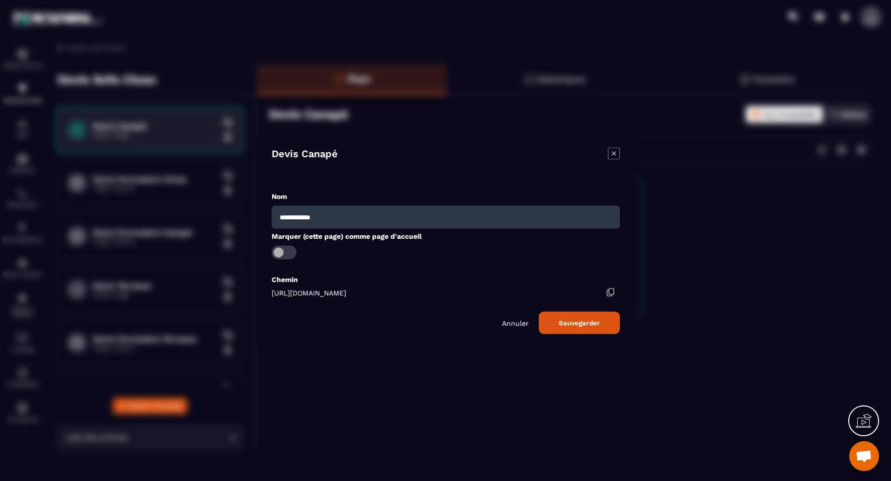
click at [578, 325] on button "Sauvegarder" at bounding box center [579, 322] width 81 height 22
click at [338, 213] on input "**********" at bounding box center [446, 216] width 348 height 23
click at [454, 189] on div "**********" at bounding box center [446, 240] width 378 height 216
drag, startPoint x: 333, startPoint y: 216, endPoint x: 247, endPoint y: 208, distance: 86.4
click at [247, 208] on section "**********" at bounding box center [445, 240] width 891 height 481
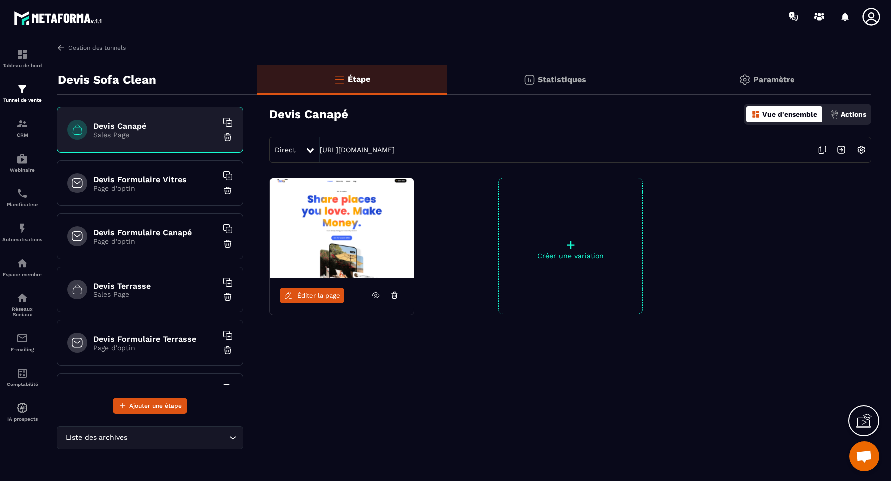
click at [866, 150] on img at bounding box center [860, 149] width 19 height 19
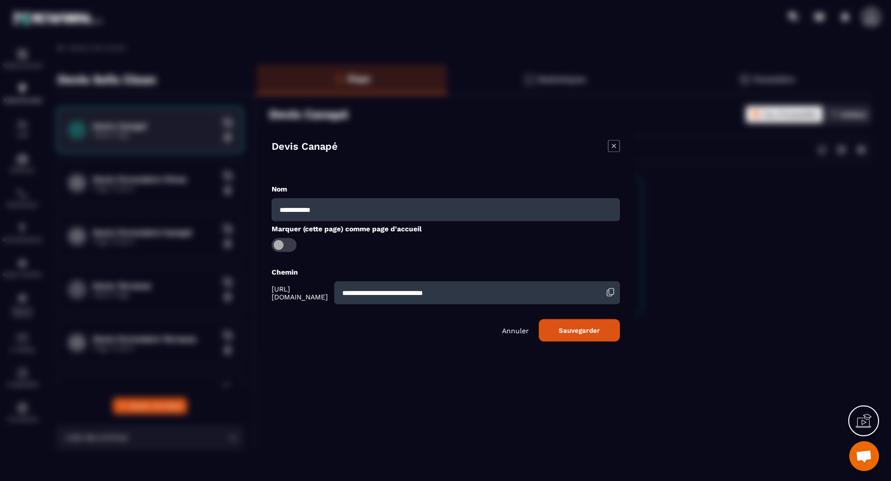
click at [345, 211] on input "**********" at bounding box center [446, 209] width 348 height 23
type input "*******"
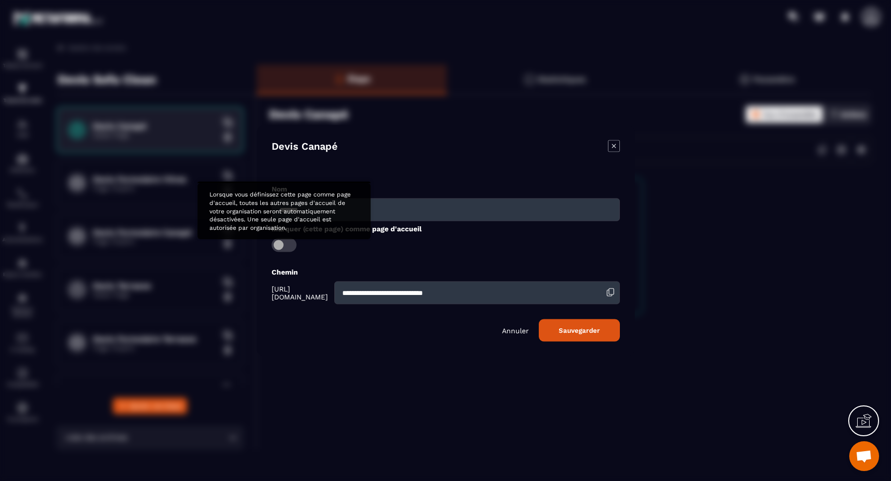
click at [290, 246] on span "Modal window" at bounding box center [284, 245] width 25 height 14
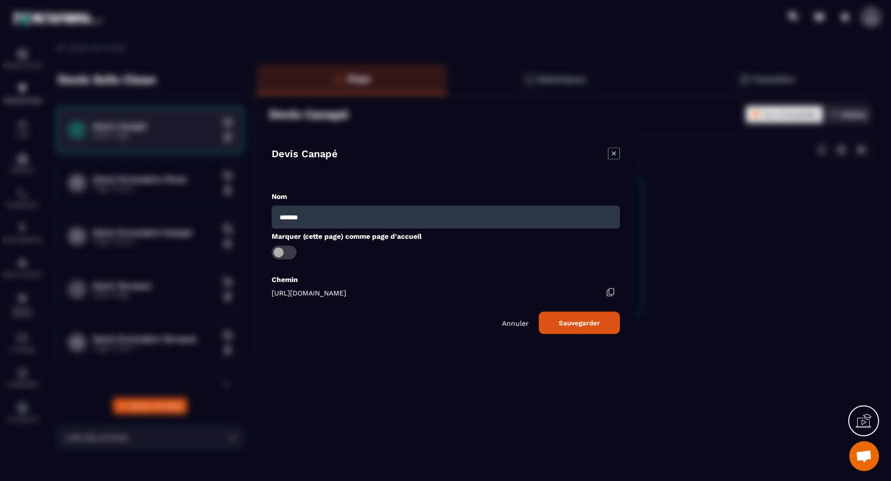
click at [584, 325] on button "Sauvegarder" at bounding box center [579, 322] width 81 height 22
click at [523, 324] on p "Annuler" at bounding box center [515, 323] width 27 height 8
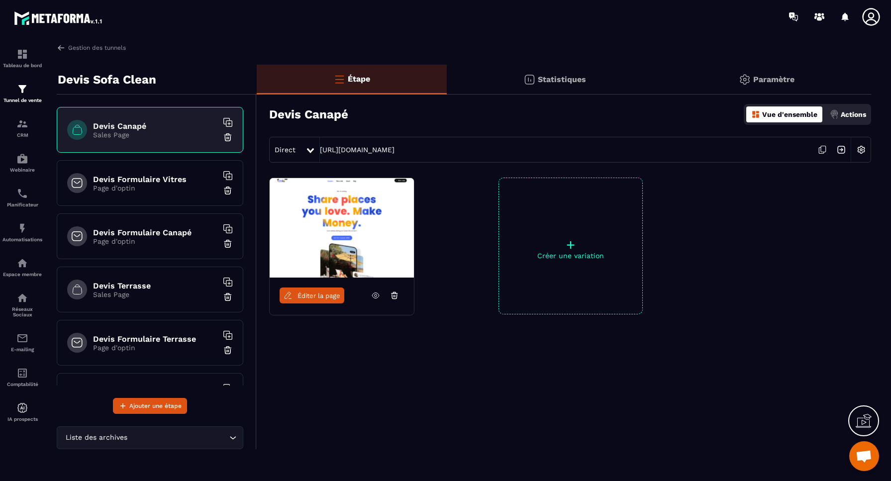
click at [228, 244] on img at bounding box center [228, 244] width 10 height 10
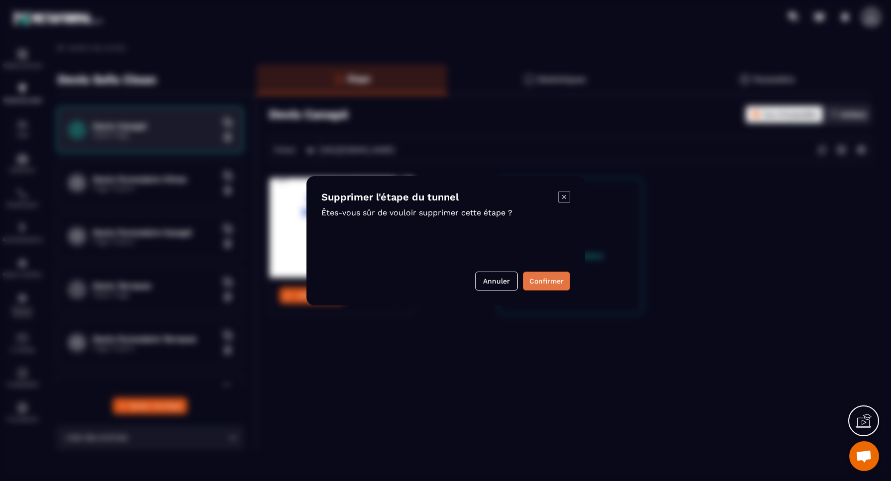
click at [544, 284] on button "Confirmer" at bounding box center [546, 281] width 47 height 19
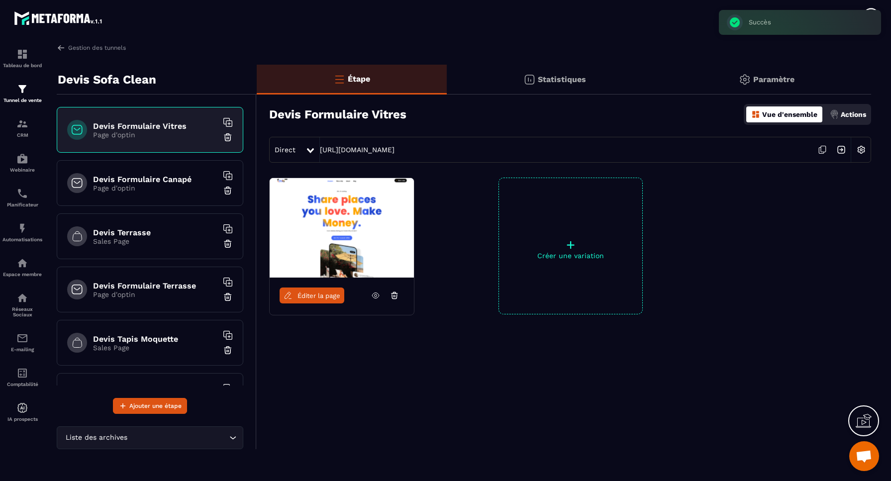
click at [179, 240] on p "Sales Page" at bounding box center [155, 241] width 124 height 8
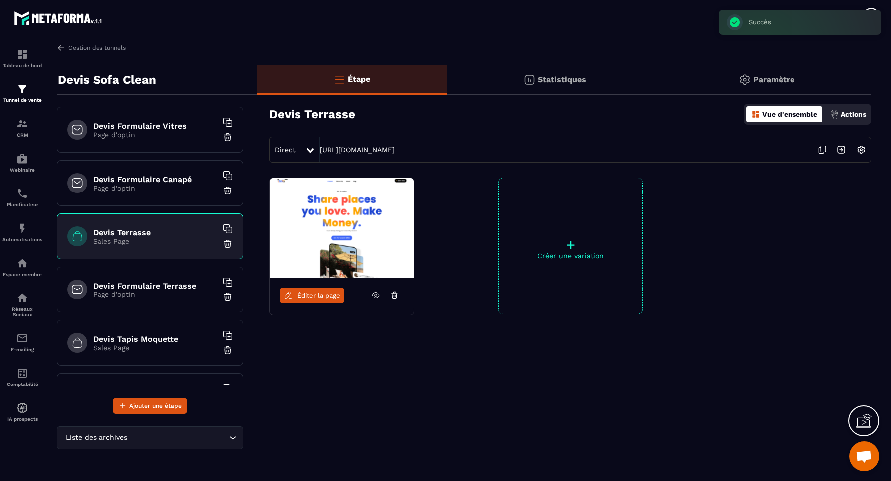
click at [229, 244] on img at bounding box center [228, 244] width 10 height 10
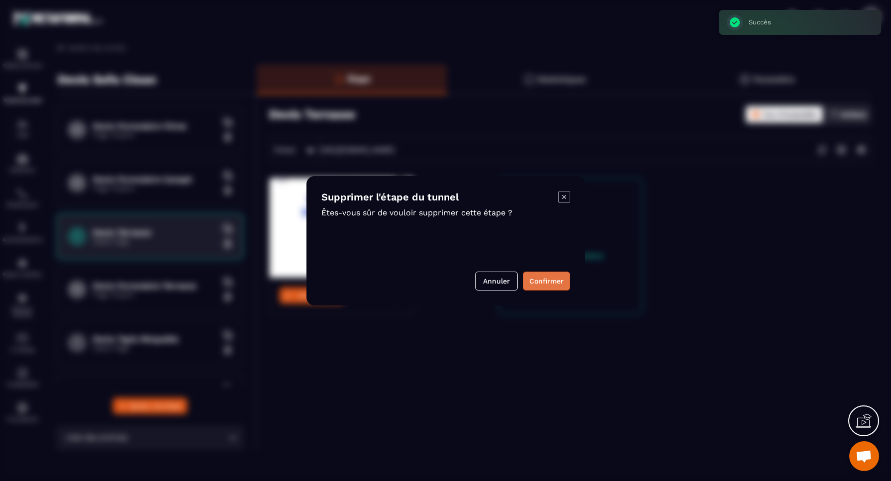
click at [546, 281] on button "Confirmer" at bounding box center [546, 281] width 47 height 19
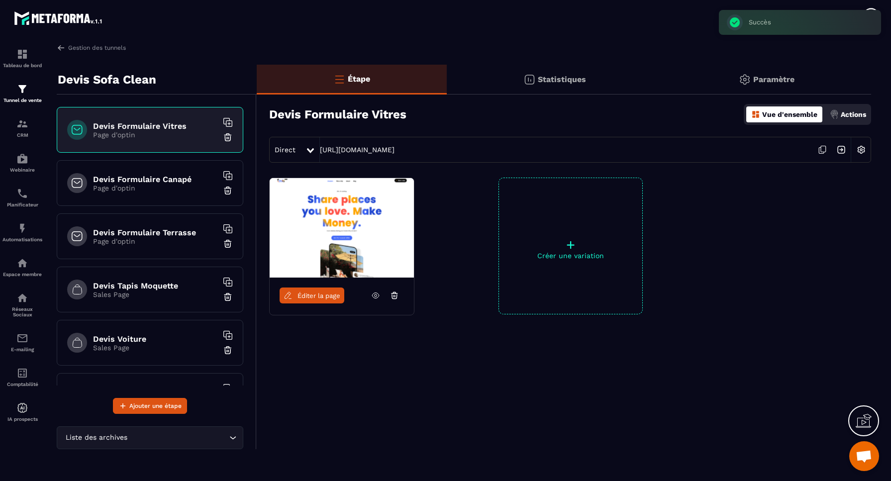
click at [170, 241] on p "Page d'optin" at bounding box center [155, 241] width 124 height 8
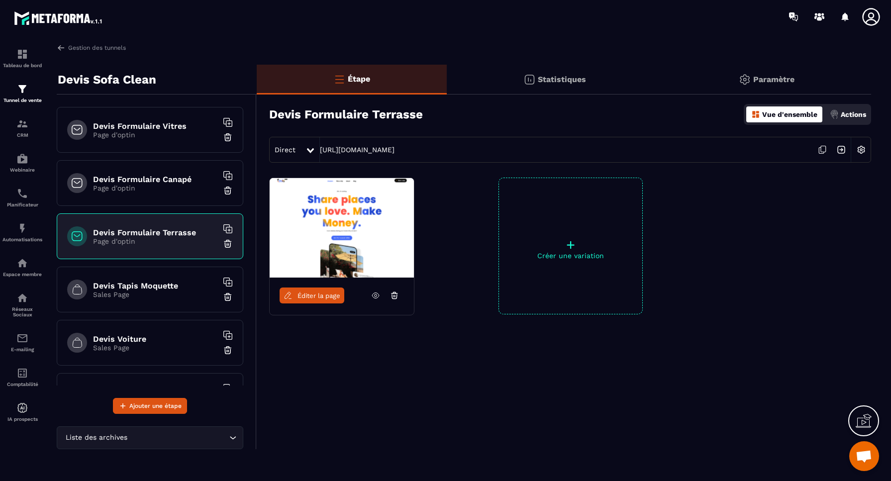
click at [228, 245] on img at bounding box center [228, 244] width 10 height 10
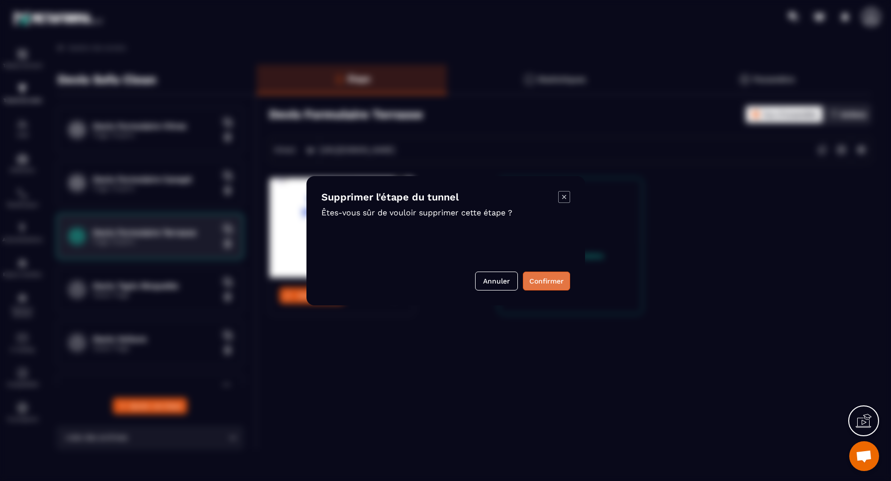
click at [546, 281] on button "Confirmer" at bounding box center [546, 281] width 47 height 19
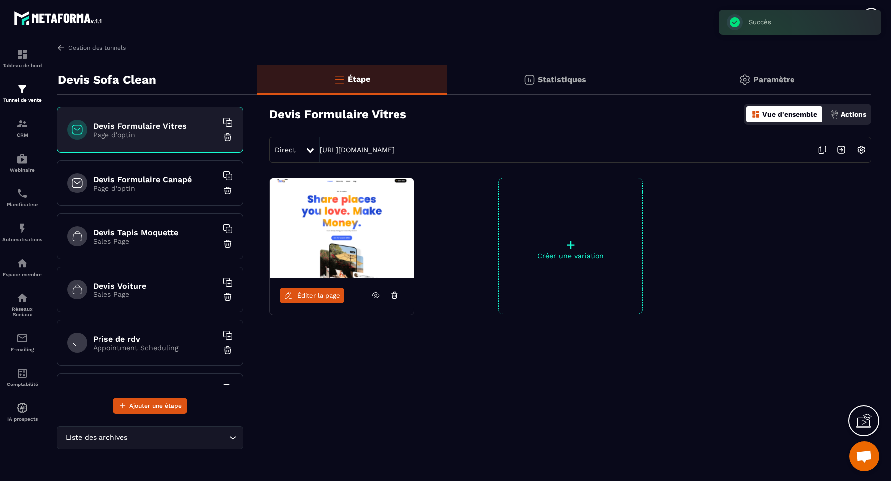
click at [184, 242] on p "Sales Page" at bounding box center [155, 241] width 124 height 8
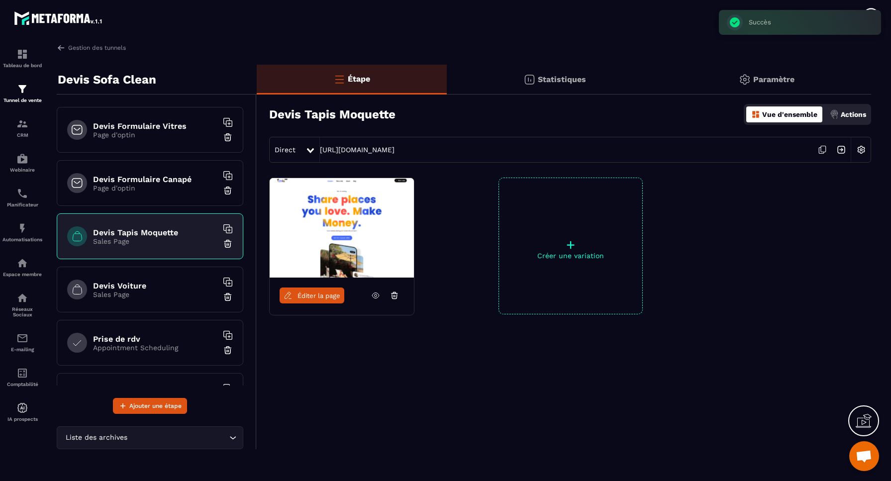
click at [227, 244] on img at bounding box center [228, 244] width 10 height 10
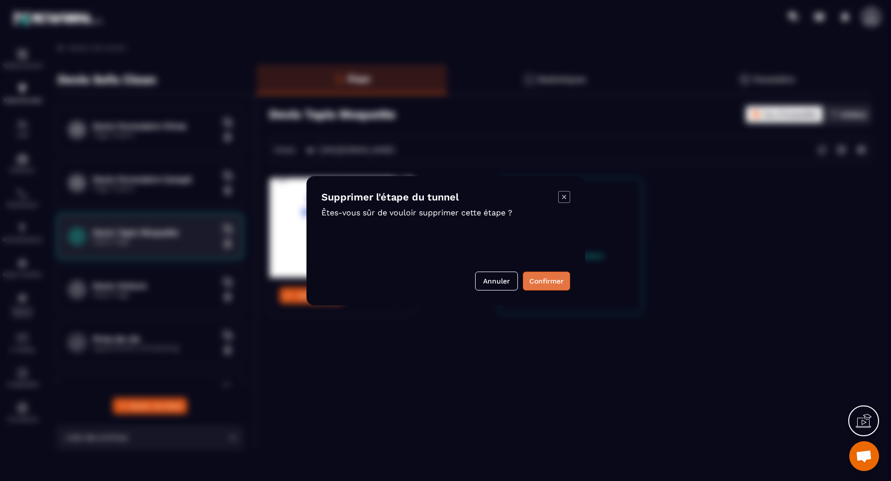
click at [554, 283] on button "Confirmer" at bounding box center [546, 281] width 47 height 19
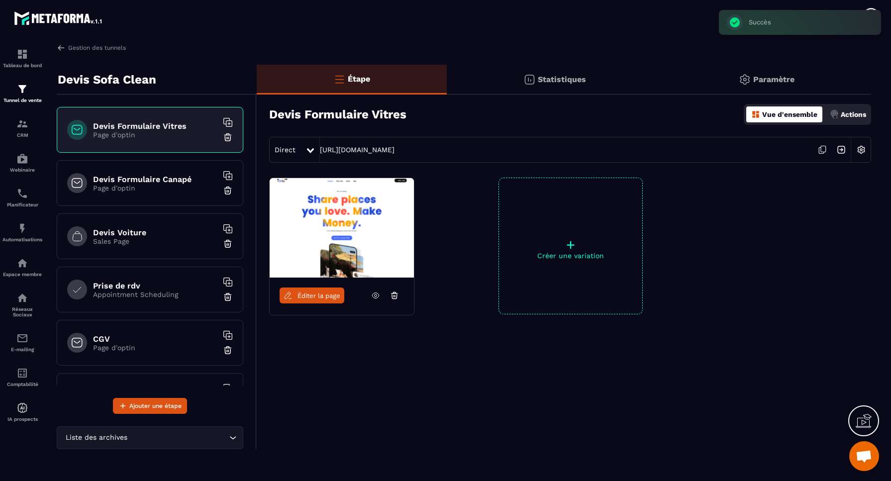
click at [150, 236] on h6 "Devis Voiture" at bounding box center [155, 232] width 124 height 9
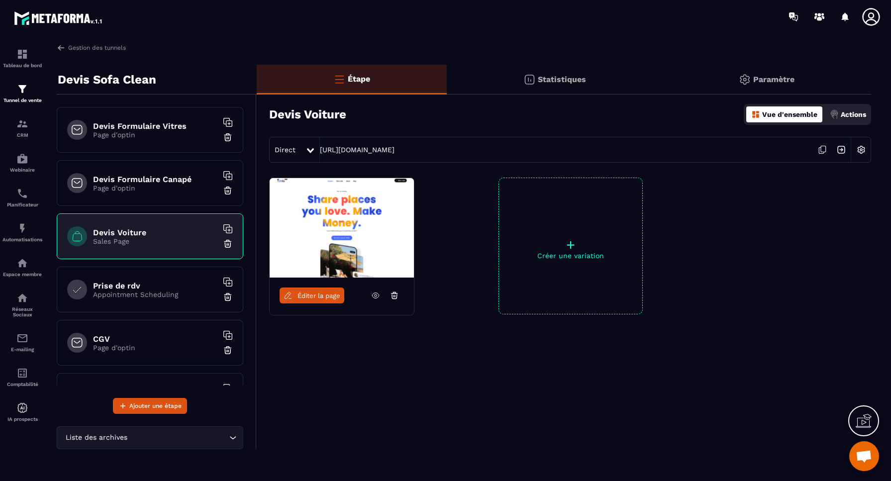
click at [226, 244] on img at bounding box center [228, 244] width 10 height 10
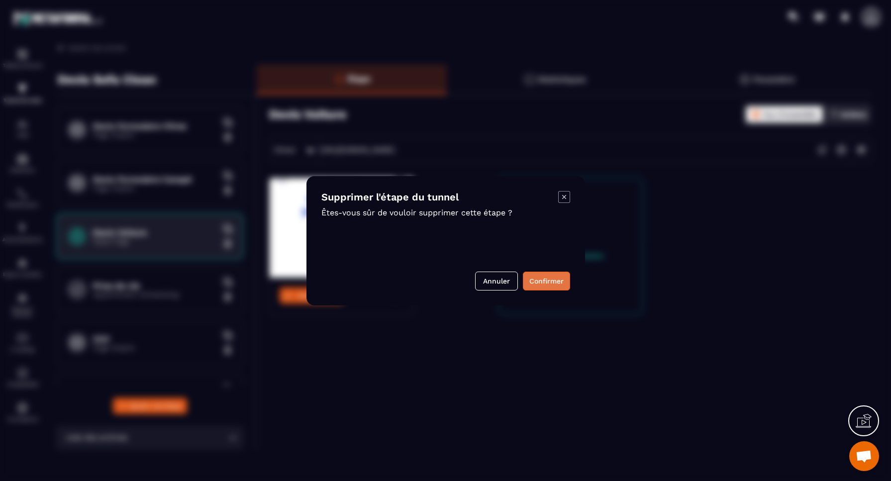
click at [543, 279] on button "Confirmer" at bounding box center [546, 281] width 47 height 19
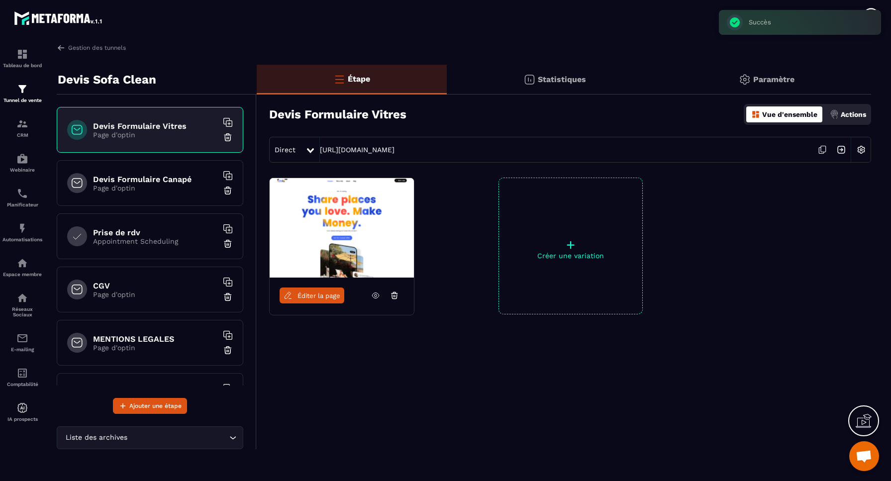
click at [177, 245] on div "Prise de rdv Appointment Scheduling" at bounding box center [150, 236] width 186 height 46
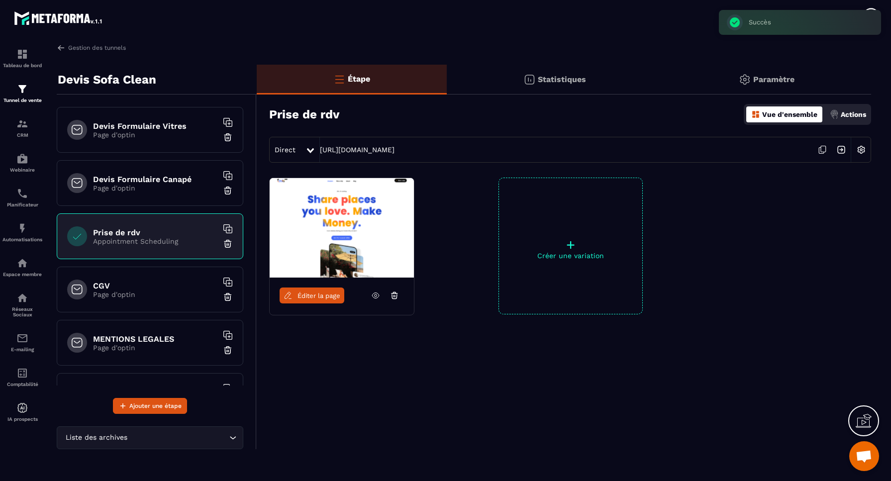
click at [228, 243] on img at bounding box center [228, 244] width 10 height 10
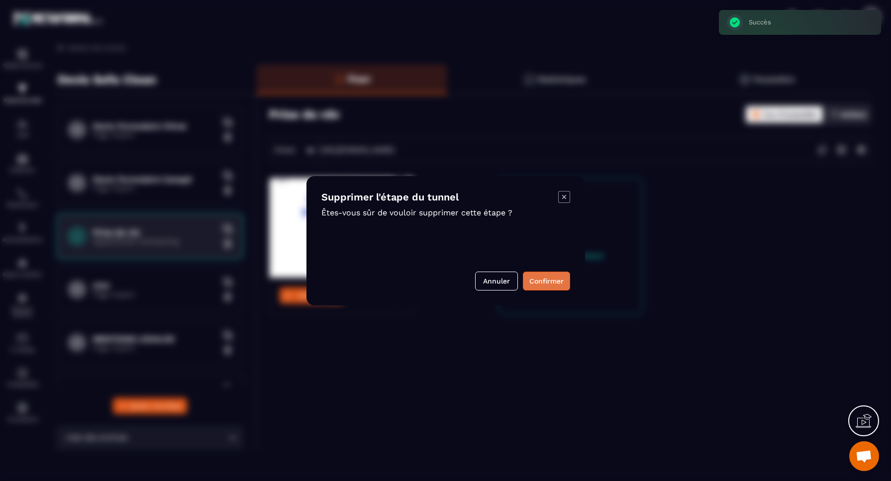
click at [540, 280] on button "Confirmer" at bounding box center [546, 281] width 47 height 19
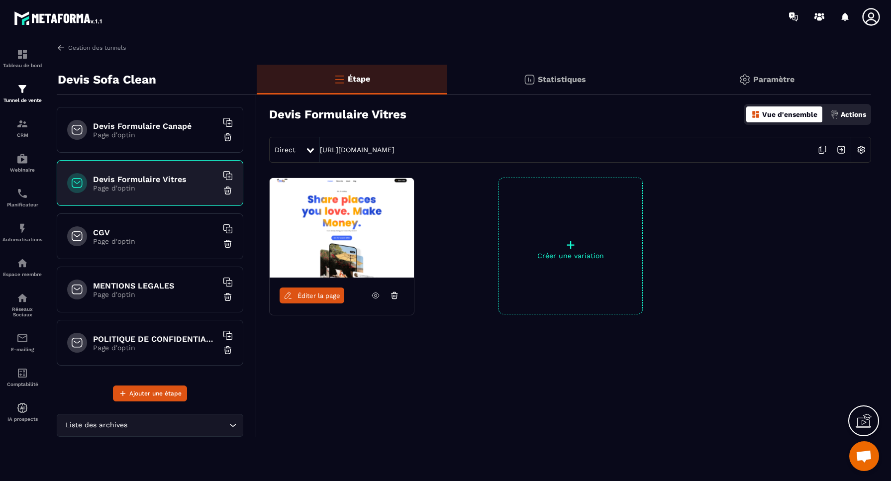
click at [181, 140] on div "Devis Formulaire Canapé Page d'optin" at bounding box center [150, 130] width 186 height 46
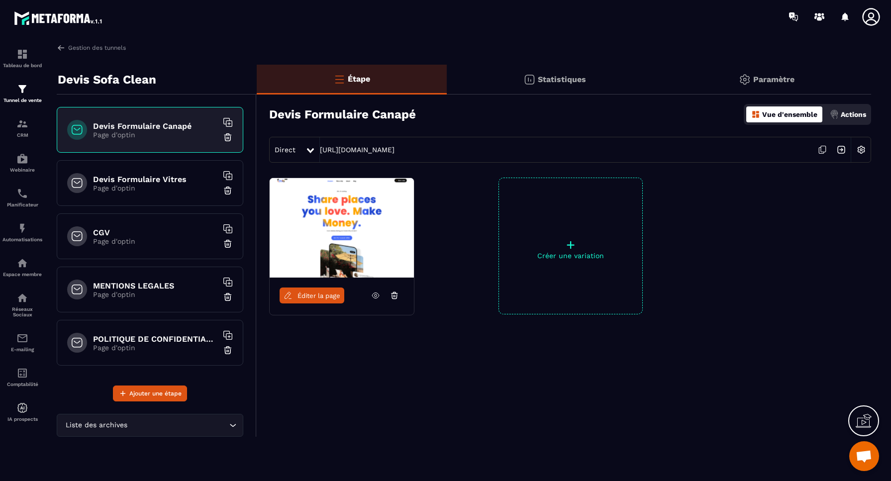
click at [861, 149] on img at bounding box center [860, 149] width 19 height 19
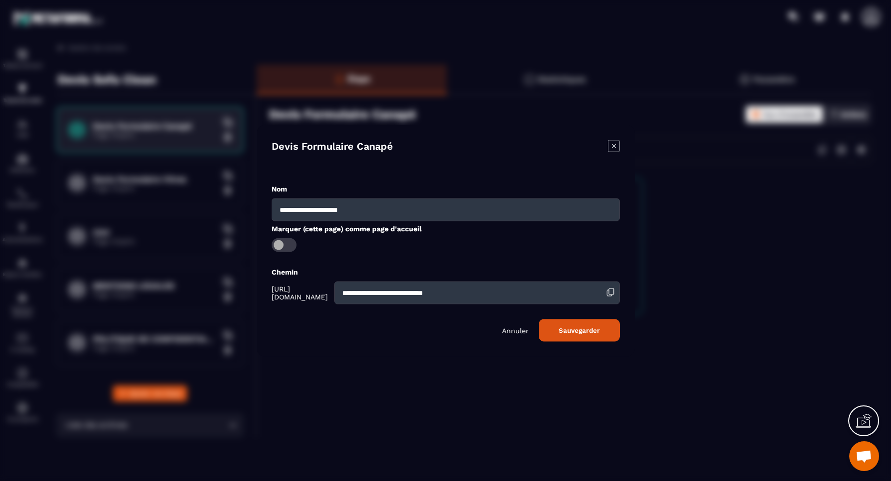
drag, startPoint x: 523, startPoint y: 331, endPoint x: 518, endPoint y: 331, distance: 5.5
click at [523, 331] on p "Annuler" at bounding box center [515, 330] width 27 height 8
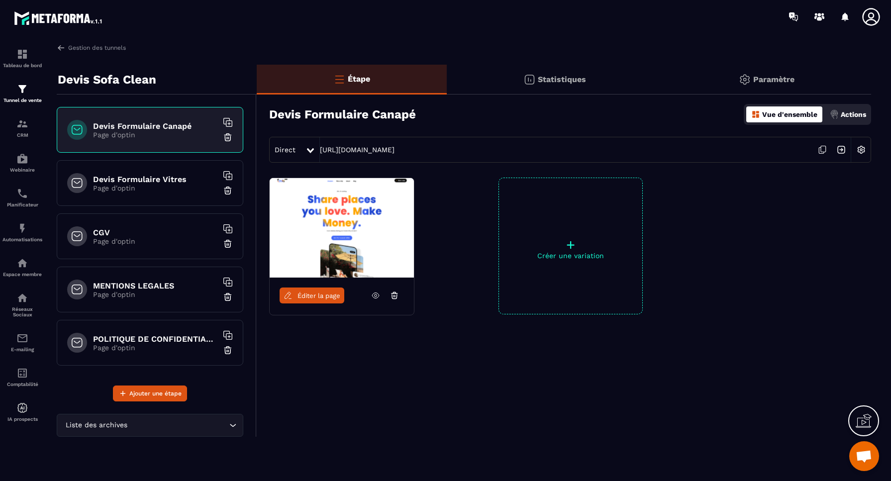
click at [312, 296] on span "Éditer la page" at bounding box center [318, 295] width 43 height 7
